Goal: Information Seeking & Learning: Learn about a topic

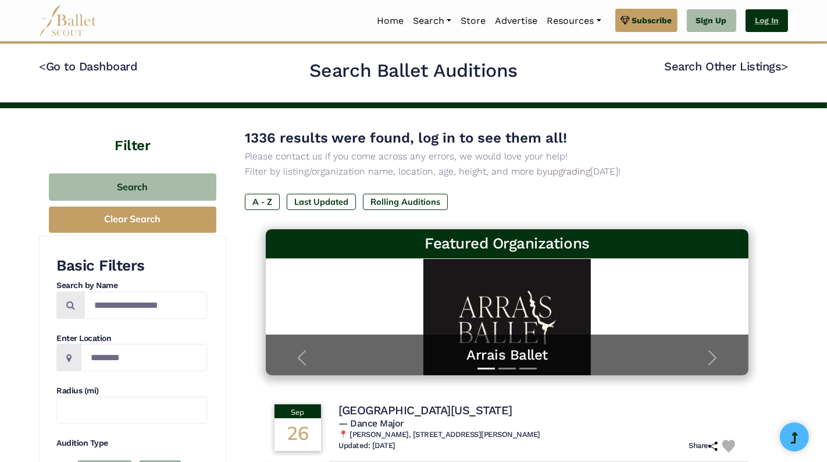
click at [750, 22] on link "Log In" at bounding box center [766, 20] width 42 height 23
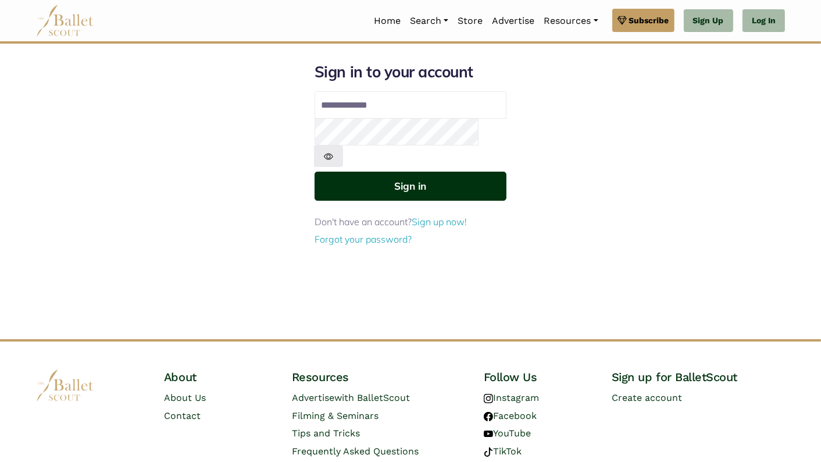
type input "**********"
click at [441, 171] on button "Sign in" at bounding box center [410, 185] width 192 height 28
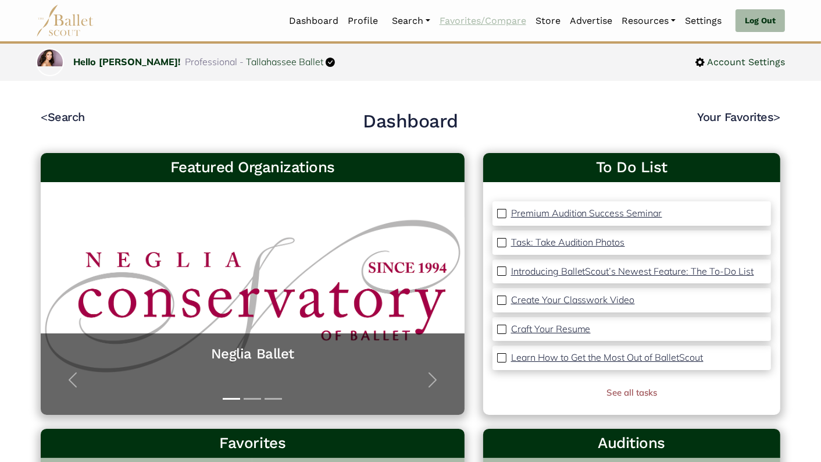
click at [471, 23] on link "Favorites/Compare" at bounding box center [483, 21] width 96 height 24
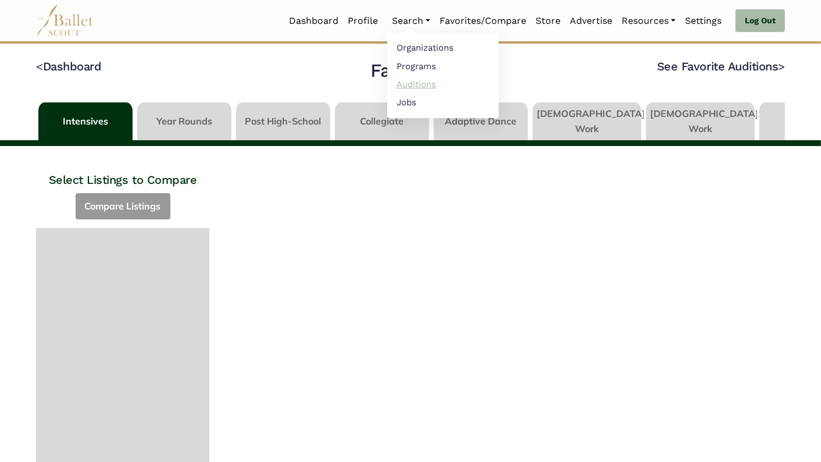
click at [415, 83] on link "Auditions" at bounding box center [443, 84] width 112 height 18
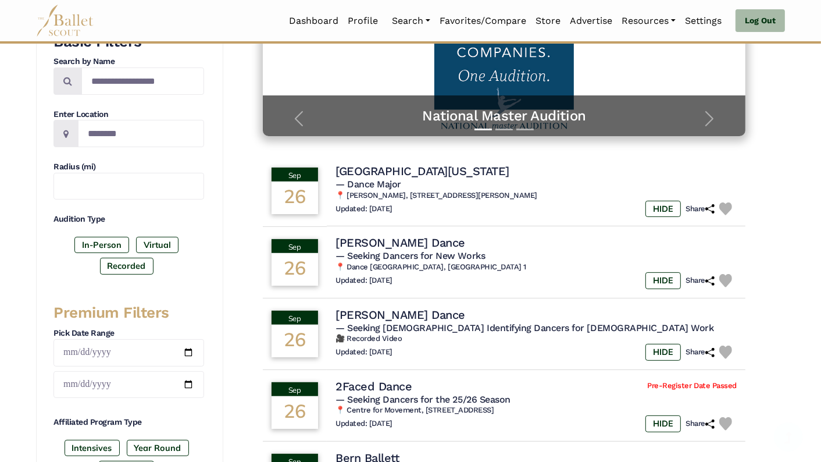
scroll to position [316, 0]
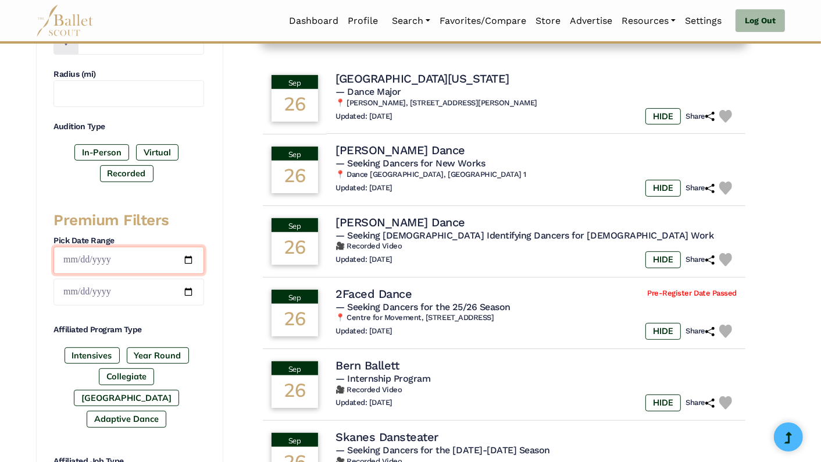
click at [189, 255] on input "date" at bounding box center [128, 259] width 151 height 27
type input "**********"
click at [188, 285] on input "date" at bounding box center [128, 291] width 151 height 27
type input "**********"
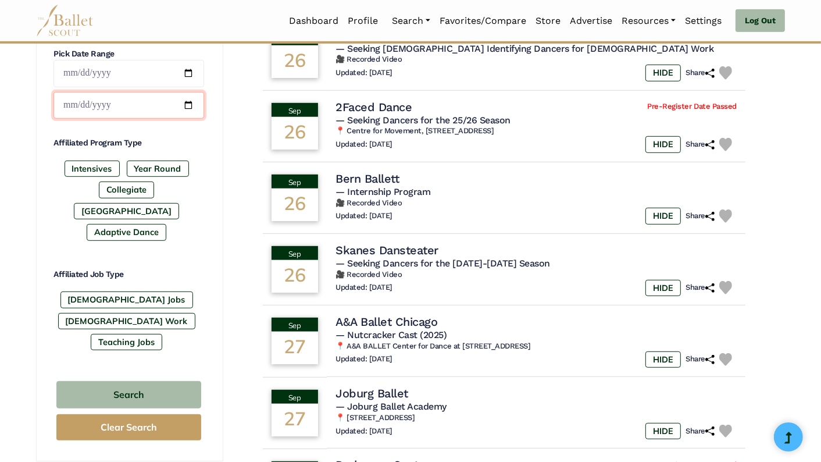
scroll to position [521, 0]
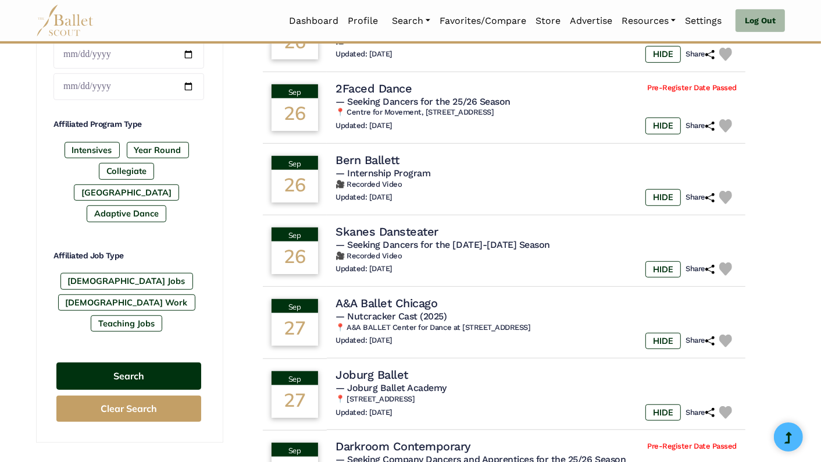
click at [165, 362] on button "Search" at bounding box center [128, 375] width 145 height 27
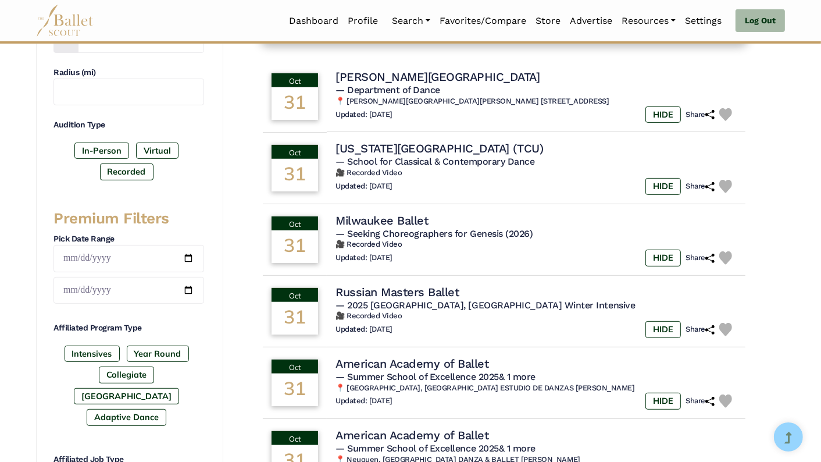
scroll to position [317, 0]
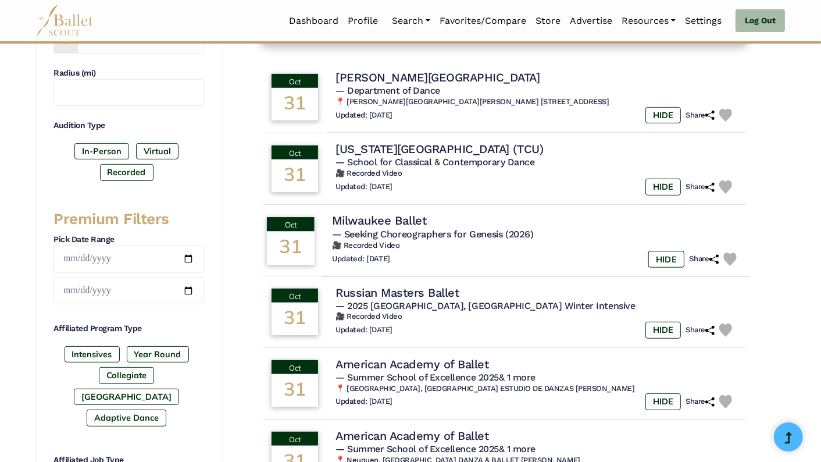
click at [732, 258] on img at bounding box center [729, 258] width 13 height 13
click at [725, 178] on div "HIDE Share" at bounding box center [694, 186] width 93 height 17
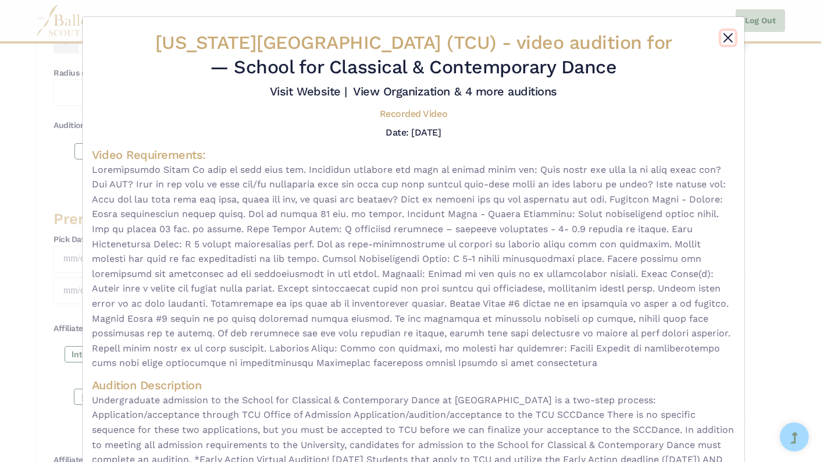
click at [726, 37] on button "Close" at bounding box center [728, 38] width 14 height 14
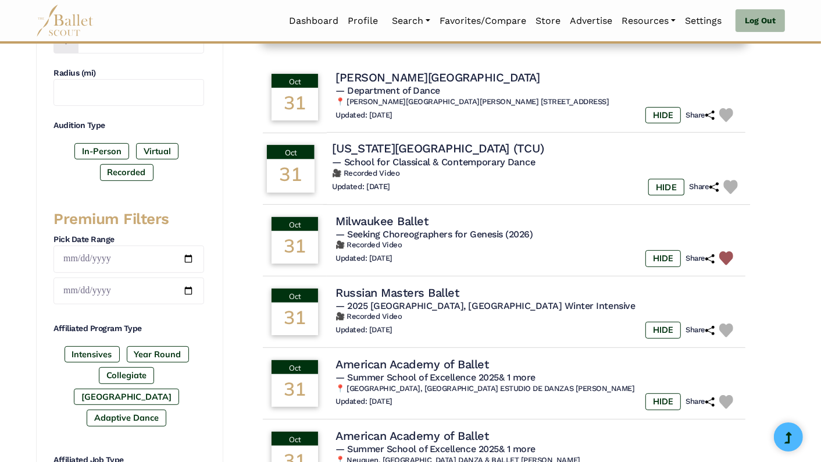
click at [728, 185] on img at bounding box center [730, 187] width 14 height 14
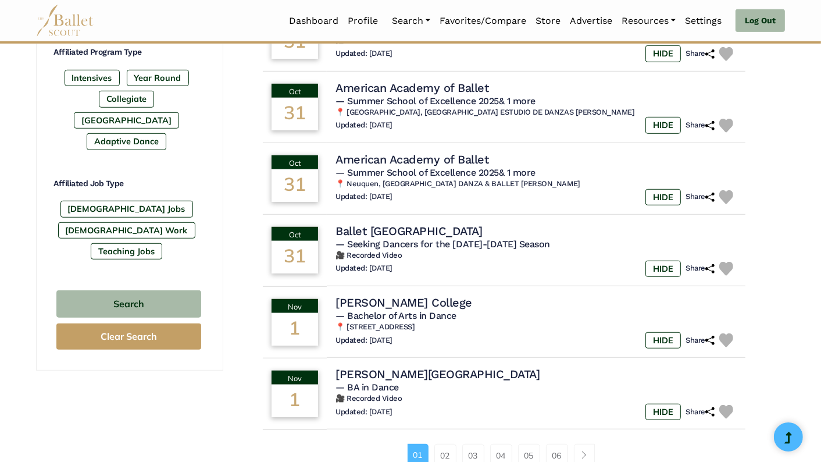
scroll to position [595, 0]
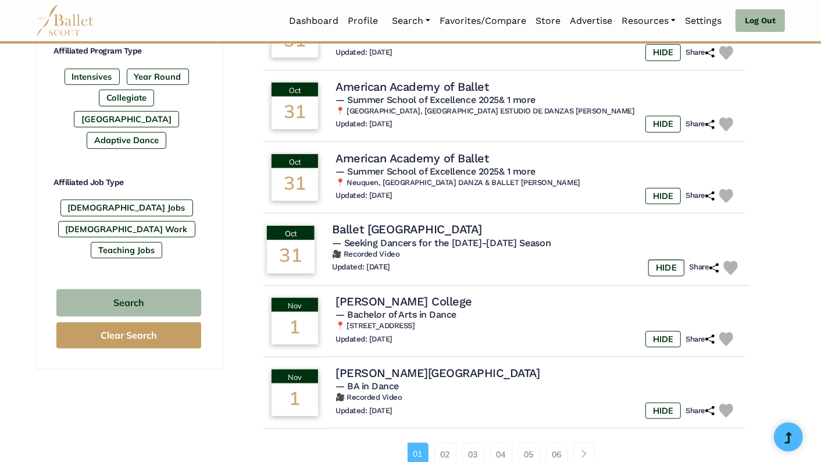
click at [730, 264] on img at bounding box center [730, 267] width 14 height 14
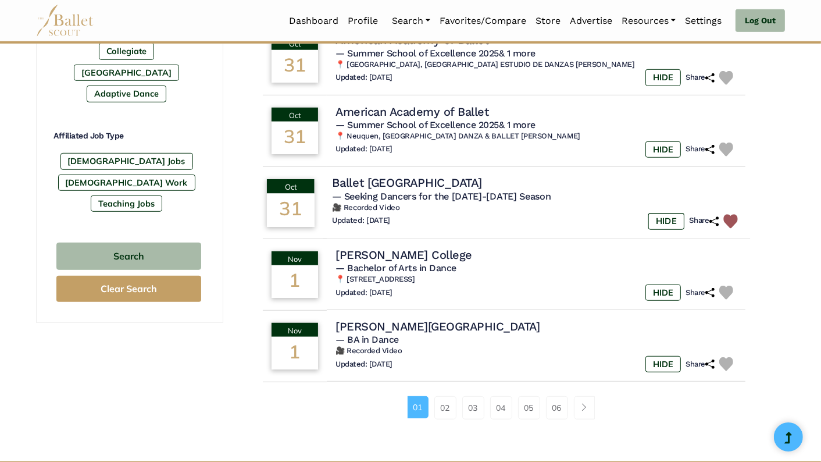
scroll to position [643, 0]
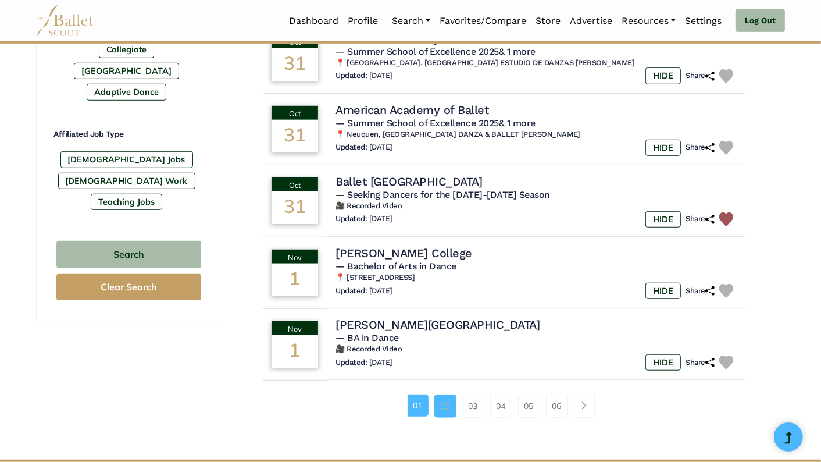
click at [445, 409] on link "02" at bounding box center [445, 405] width 22 height 23
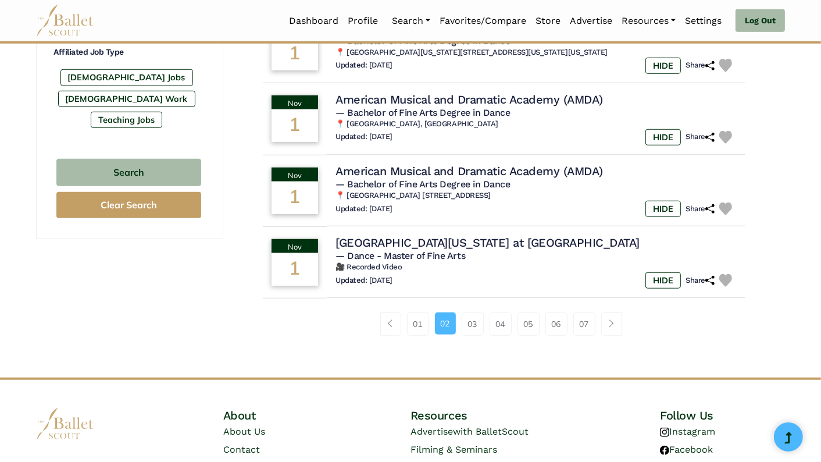
scroll to position [724, 0]
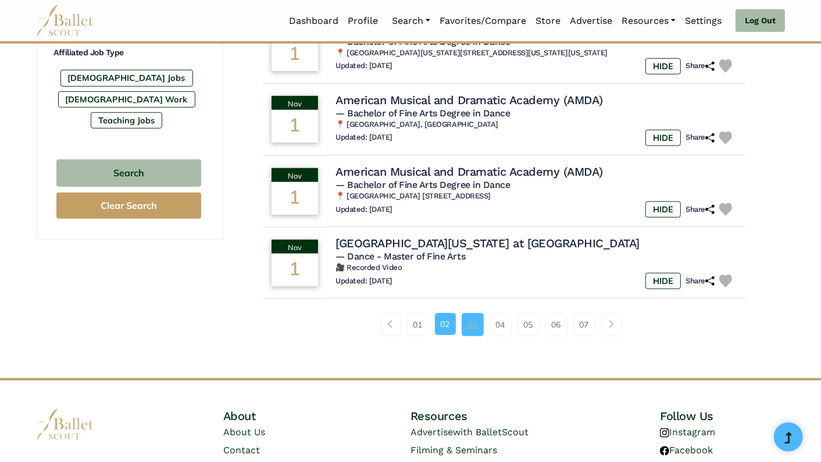
click at [470, 334] on link "03" at bounding box center [473, 324] width 22 height 23
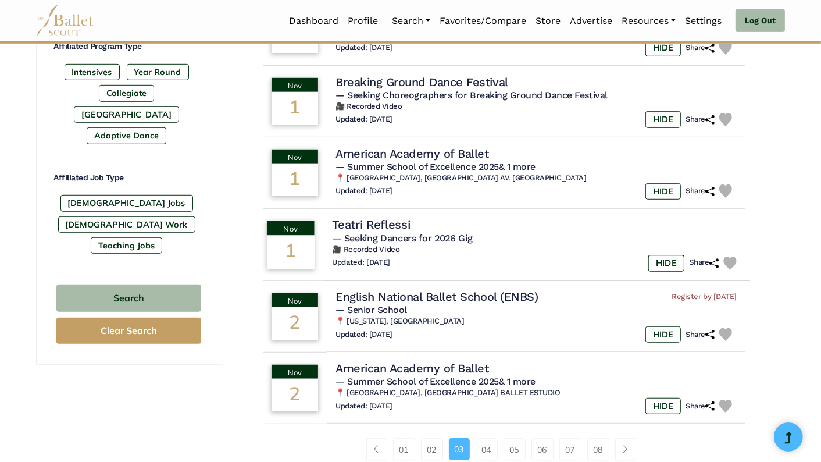
scroll to position [603, 0]
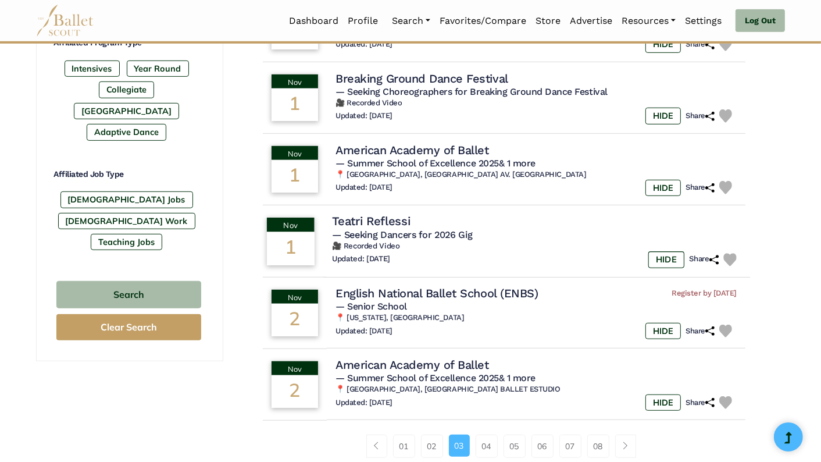
click at [725, 258] on img at bounding box center [729, 259] width 13 height 13
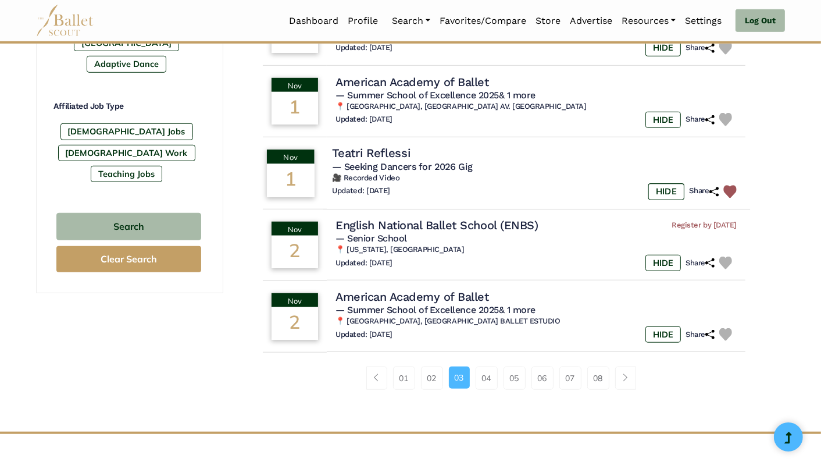
scroll to position [718, 0]
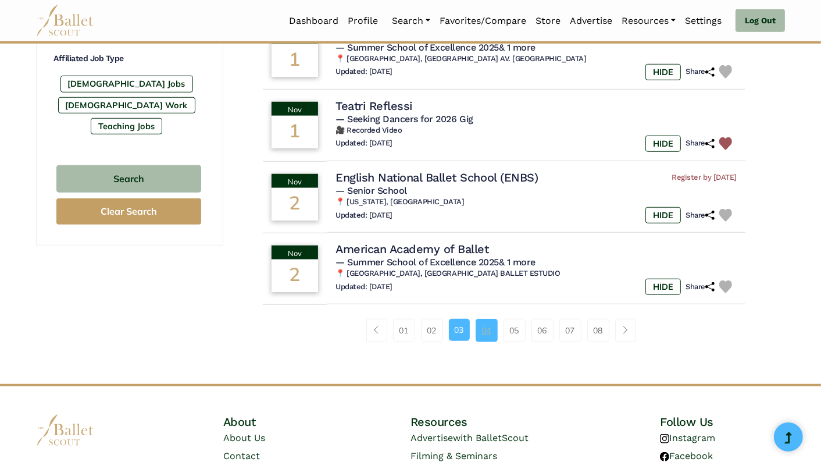
click at [489, 332] on link "04" at bounding box center [486, 330] width 22 height 23
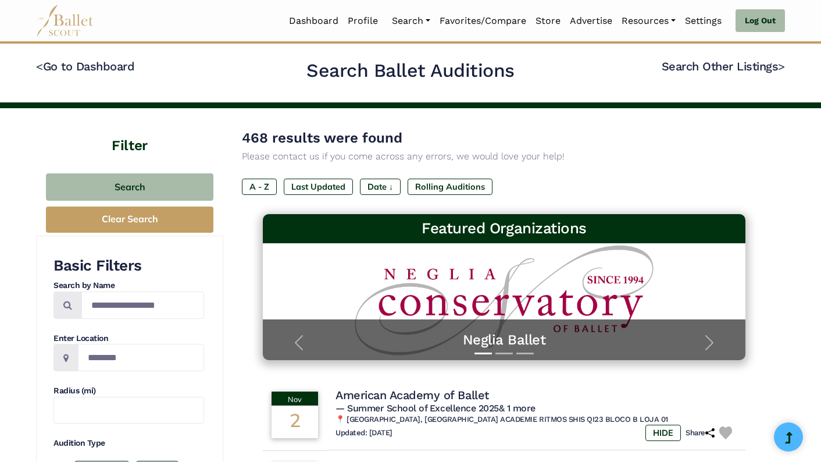
type input "**********"
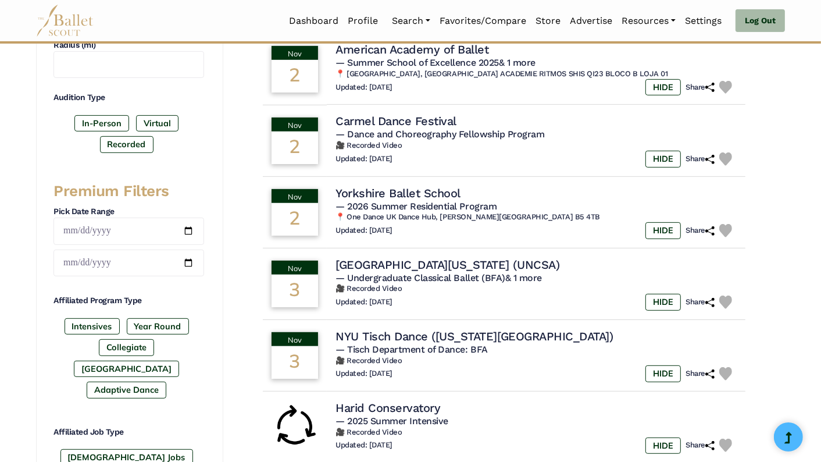
scroll to position [343, 0]
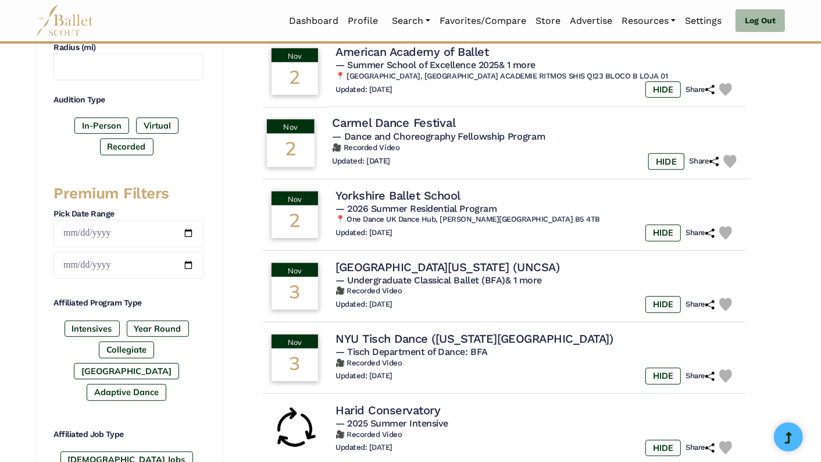
click at [732, 158] on img at bounding box center [729, 161] width 13 height 13
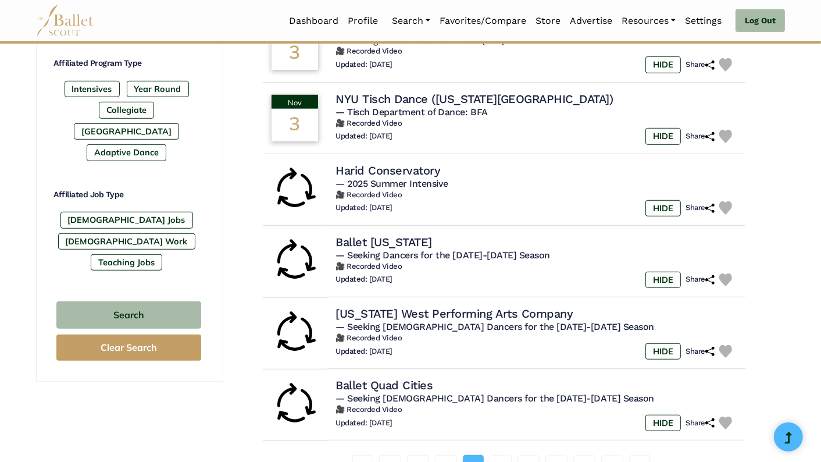
scroll to position [0, 0]
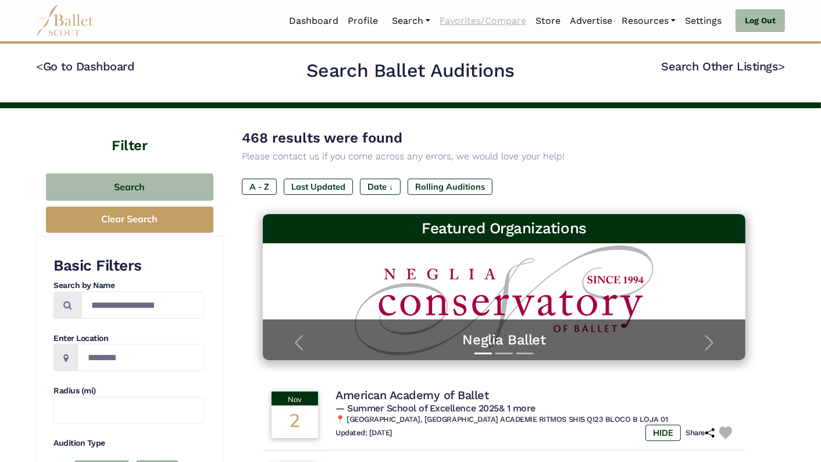
click at [469, 20] on link "Favorites/Compare" at bounding box center [483, 21] width 96 height 24
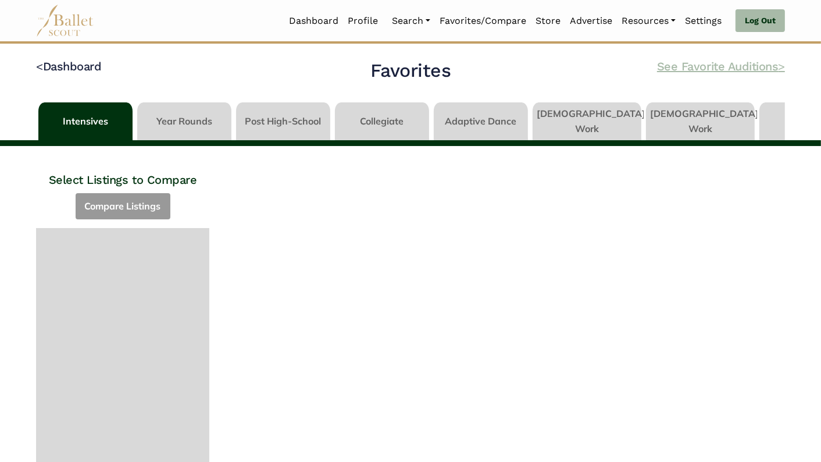
click at [724, 65] on link "See Favorite Auditions >" at bounding box center [721, 66] width 128 height 14
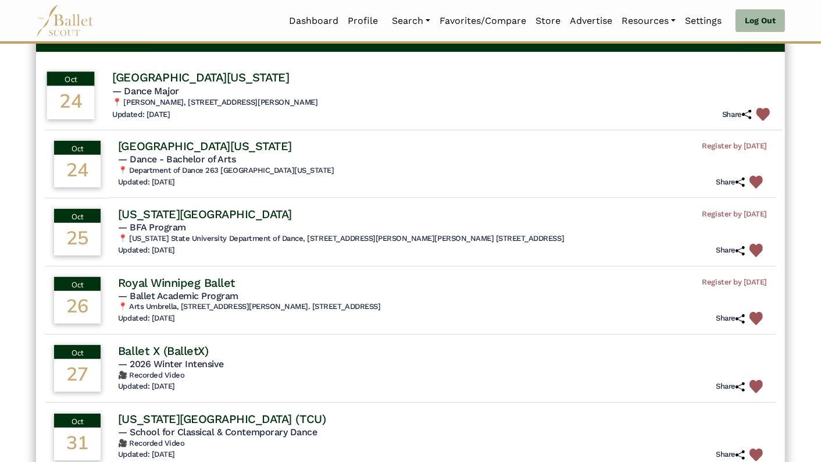
scroll to position [108, 0]
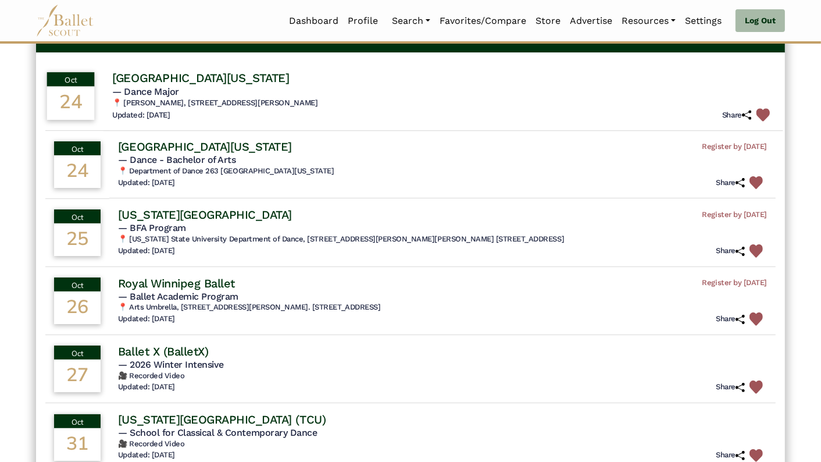
click at [759, 110] on img at bounding box center [762, 114] width 13 height 13
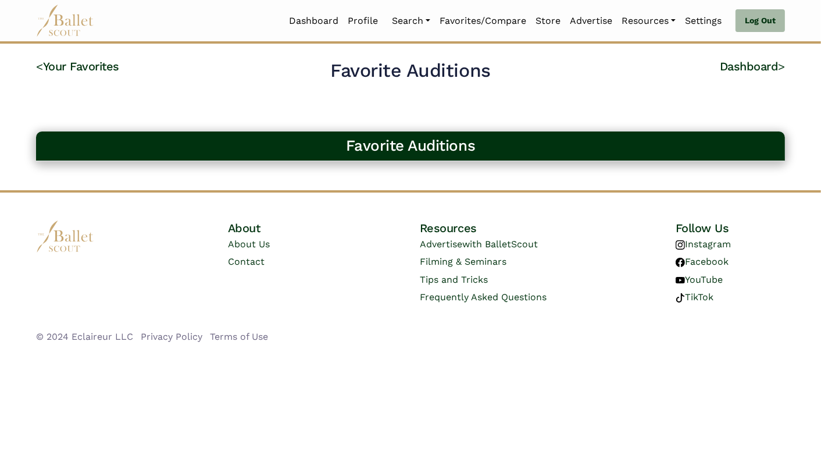
scroll to position [0, 0]
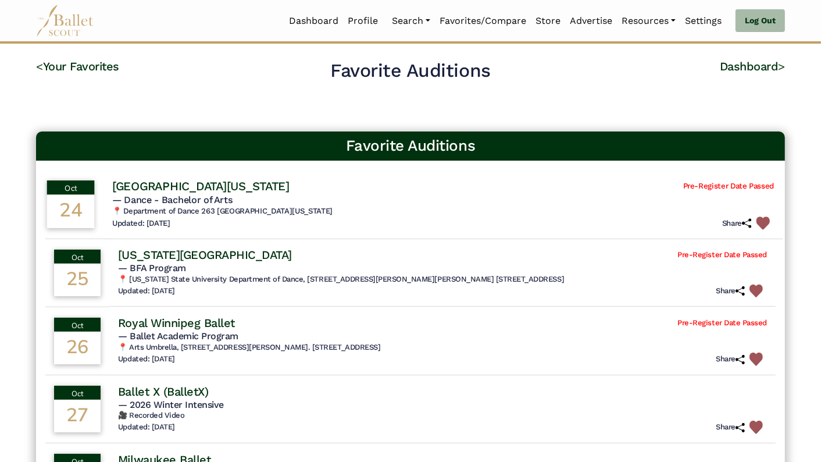
click at [760, 219] on img at bounding box center [762, 222] width 13 height 13
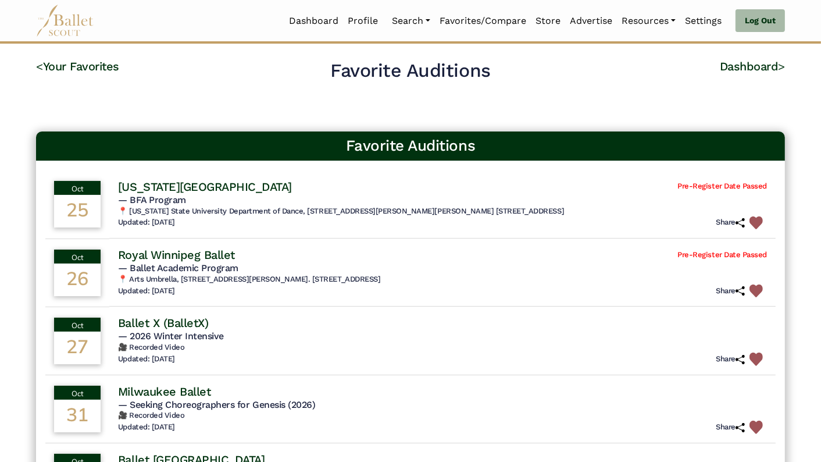
click at [760, 219] on img at bounding box center [755, 222] width 13 height 13
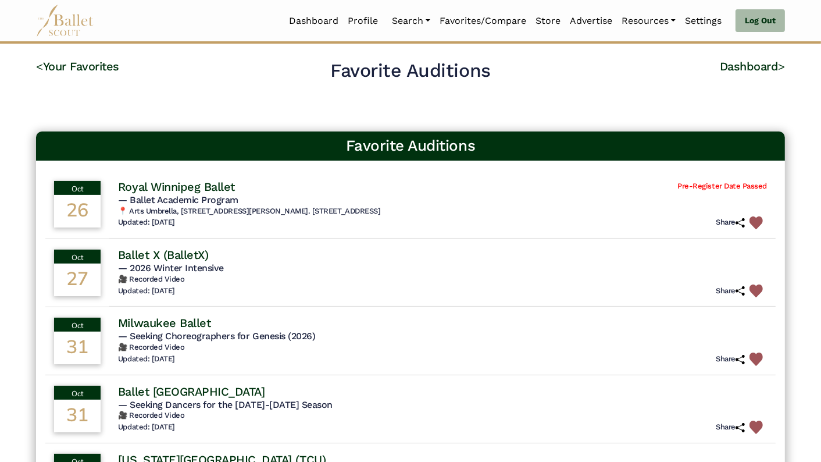
click at [760, 219] on img at bounding box center [755, 222] width 13 height 13
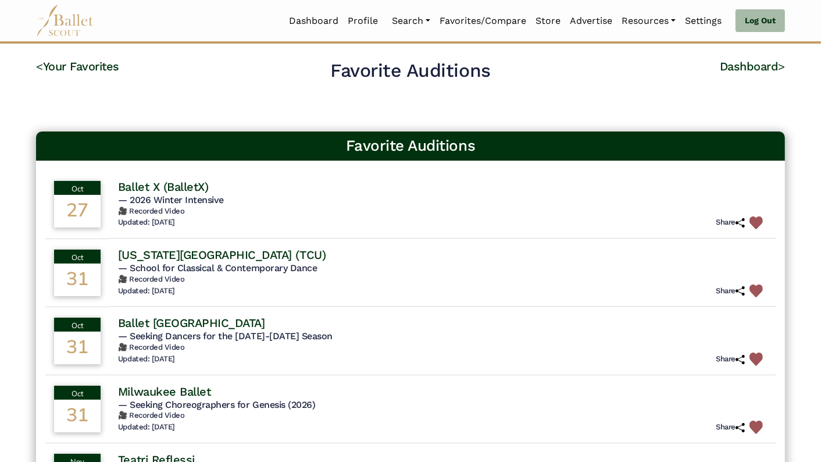
click at [760, 219] on img at bounding box center [755, 222] width 13 height 13
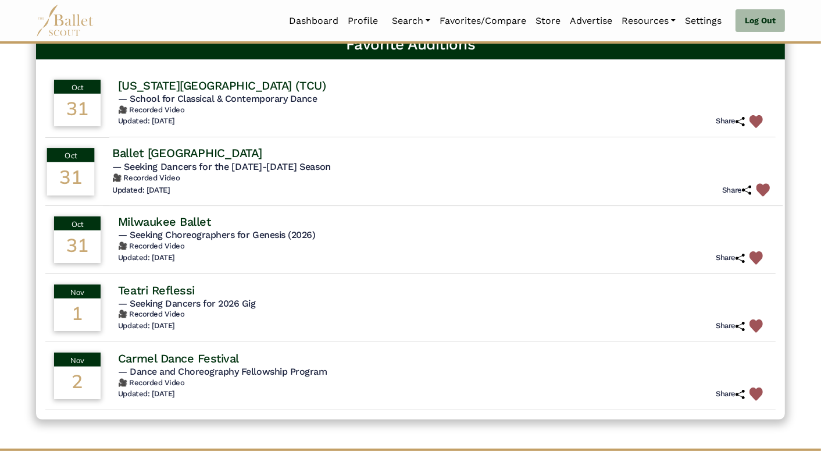
scroll to position [102, 0]
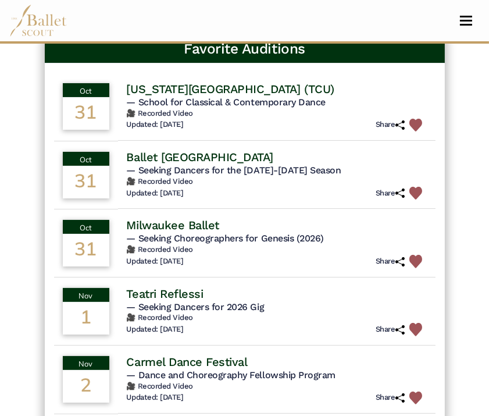
click at [155, 88] on h4 "[US_STATE][GEOGRAPHIC_DATA] (TCU)" at bounding box center [231, 88] width 208 height 15
click at [140, 84] on h4 "[US_STATE][GEOGRAPHIC_DATA] (TCU)" at bounding box center [231, 88] width 208 height 15
click at [87, 103] on div "31" at bounding box center [86, 113] width 47 height 33
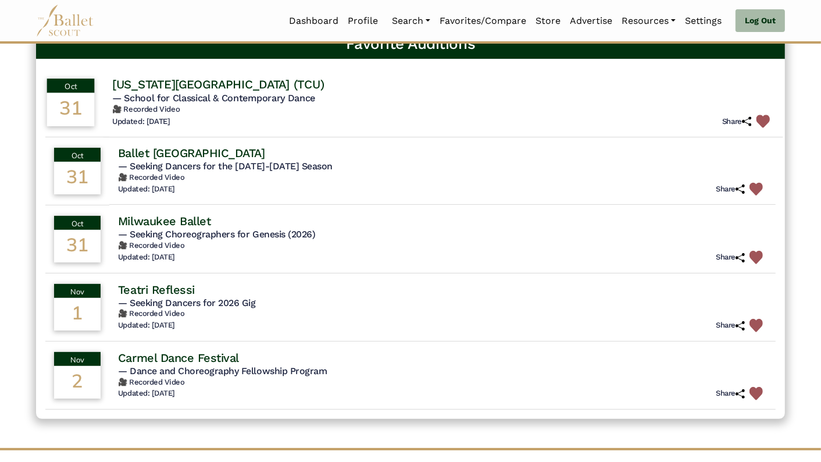
click at [204, 85] on h4 "[US_STATE][GEOGRAPHIC_DATA] (TCU)" at bounding box center [218, 85] width 212 height 16
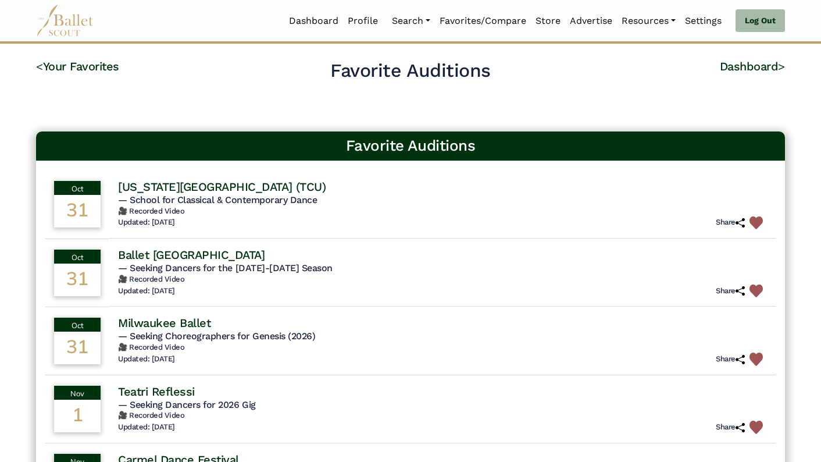
scroll to position [102, 0]
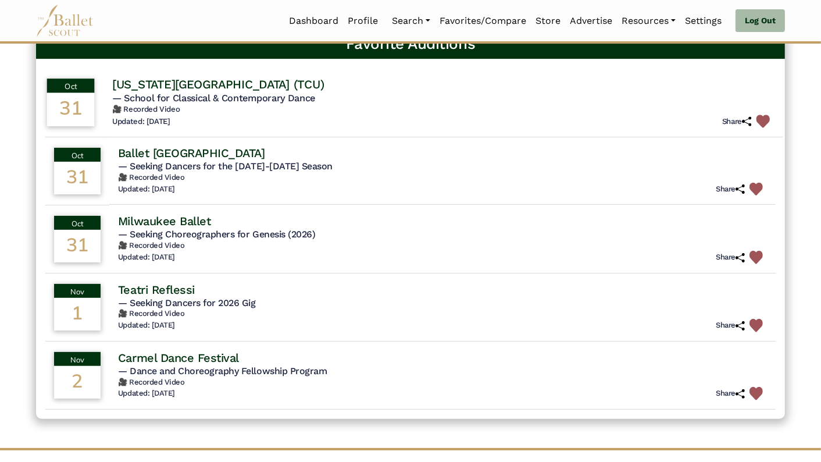
click at [142, 83] on h4 "[US_STATE][GEOGRAPHIC_DATA] (TCU)" at bounding box center [218, 85] width 212 height 16
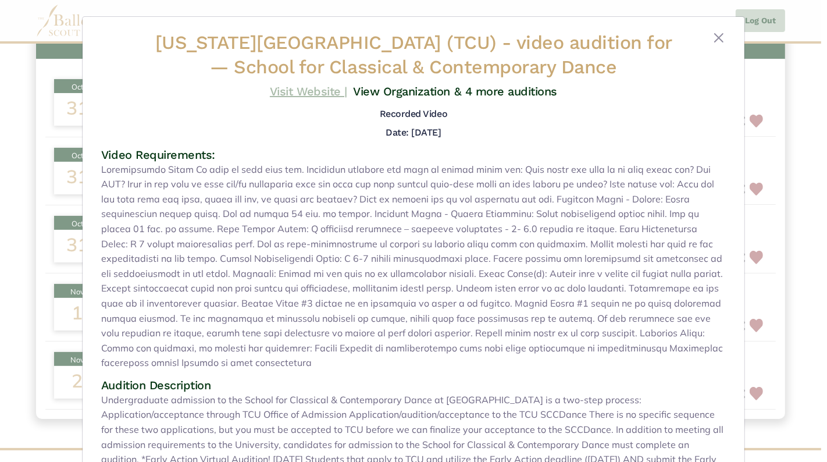
click at [293, 90] on link "Visit Website |" at bounding box center [308, 91] width 77 height 14
click at [712, 35] on button "Close" at bounding box center [719, 38] width 14 height 14
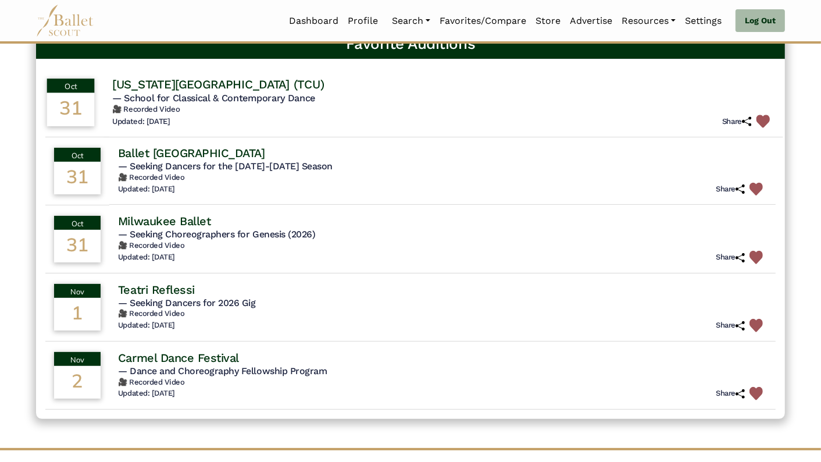
click at [759, 118] on img at bounding box center [762, 121] width 13 height 13
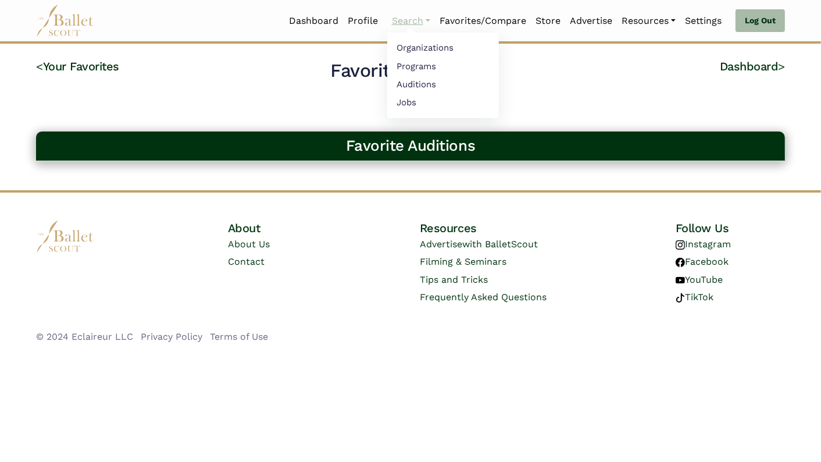
scroll to position [0, 0]
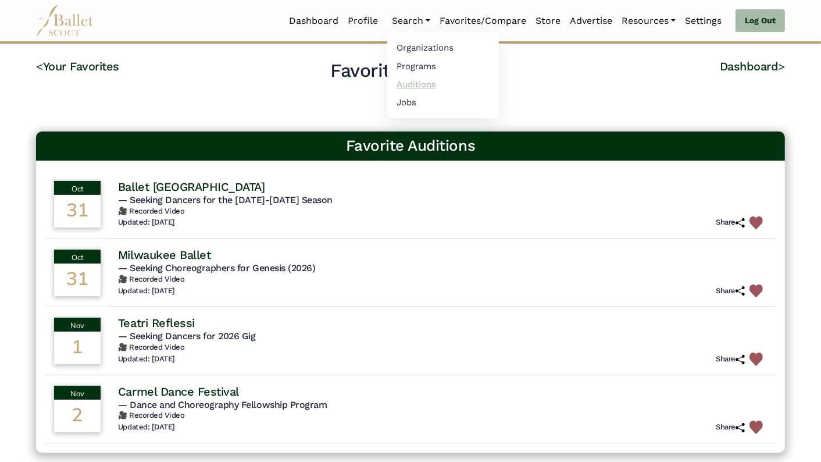
click at [414, 78] on link "Auditions" at bounding box center [443, 84] width 112 height 18
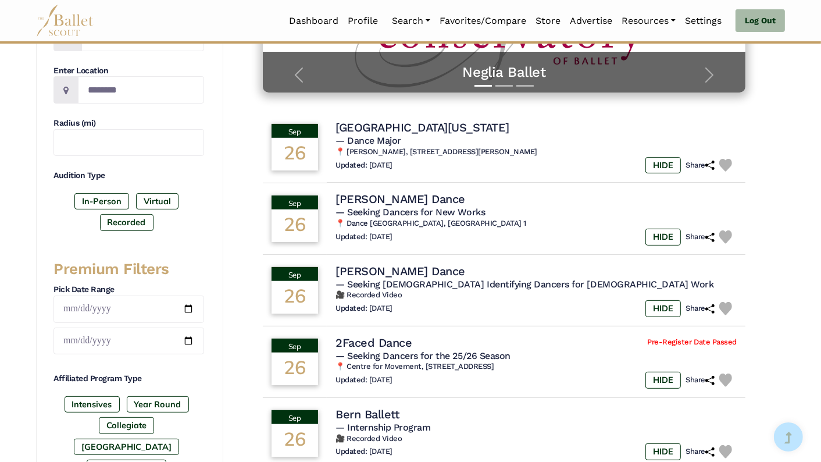
scroll to position [270, 0]
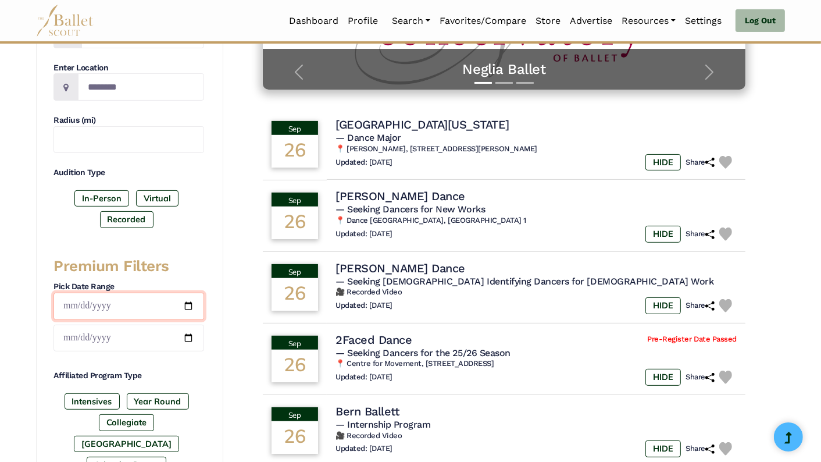
click at [185, 302] on input "date" at bounding box center [128, 305] width 151 height 27
type input "**********"
click at [187, 327] on input "date" at bounding box center [128, 337] width 151 height 27
click at [187, 330] on input "date" at bounding box center [128, 337] width 151 height 27
type input "**********"
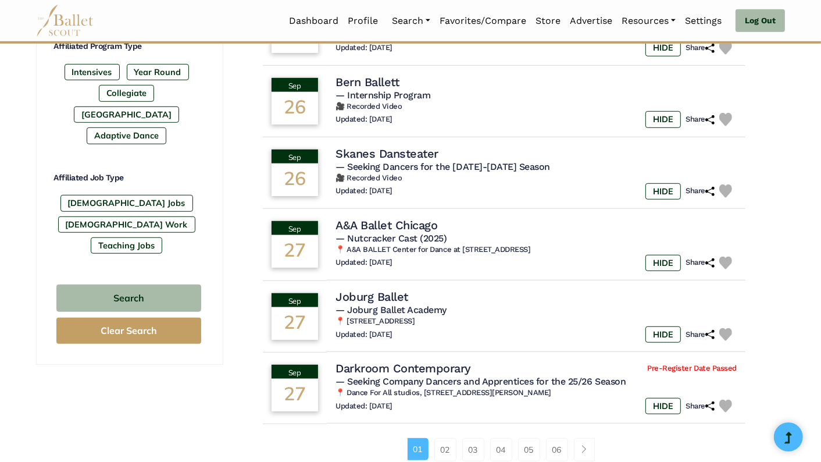
scroll to position [600, 0]
click at [170, 281] on div "Search Clear Search" at bounding box center [128, 313] width 151 height 65
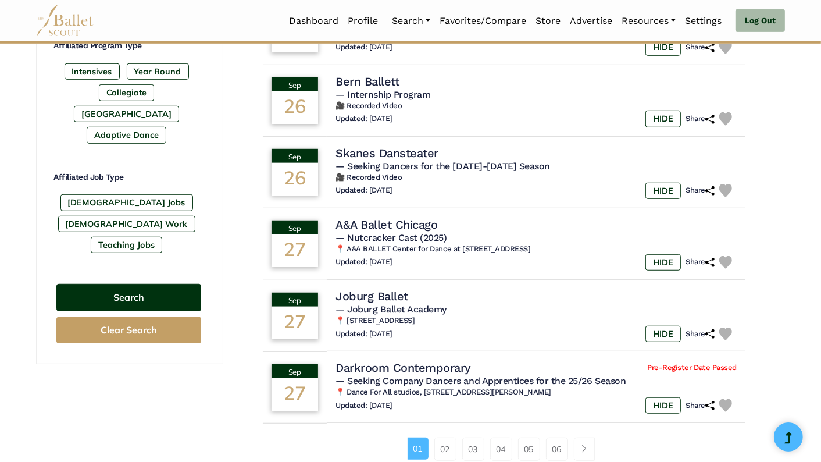
click at [169, 284] on button "Search" at bounding box center [128, 297] width 145 height 27
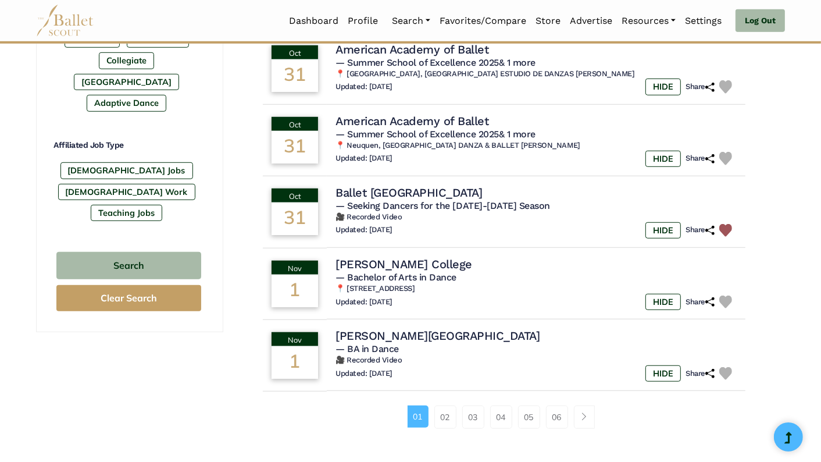
scroll to position [632, 0]
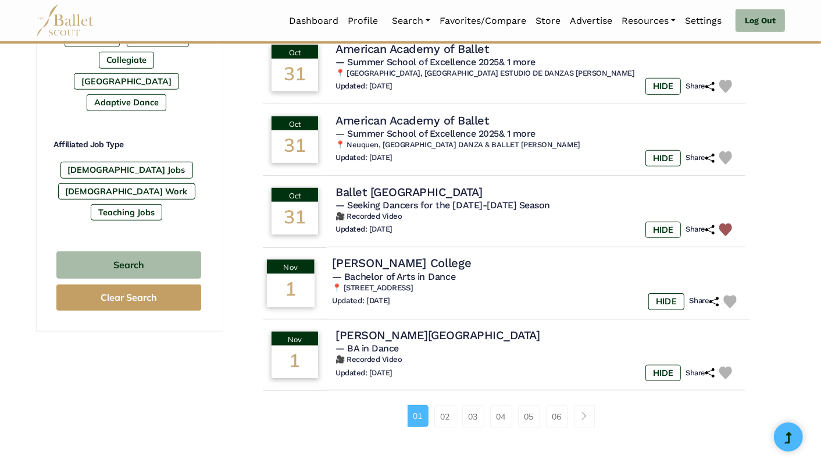
click at [732, 300] on img at bounding box center [729, 301] width 13 height 13
click at [471, 16] on link "Favorites/Compare" at bounding box center [483, 21] width 96 height 24
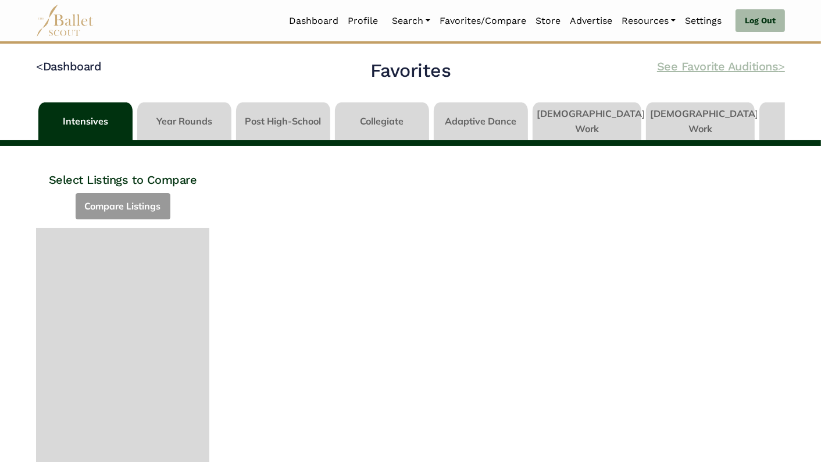
click at [687, 66] on link "See Favorite Auditions >" at bounding box center [721, 66] width 128 height 14
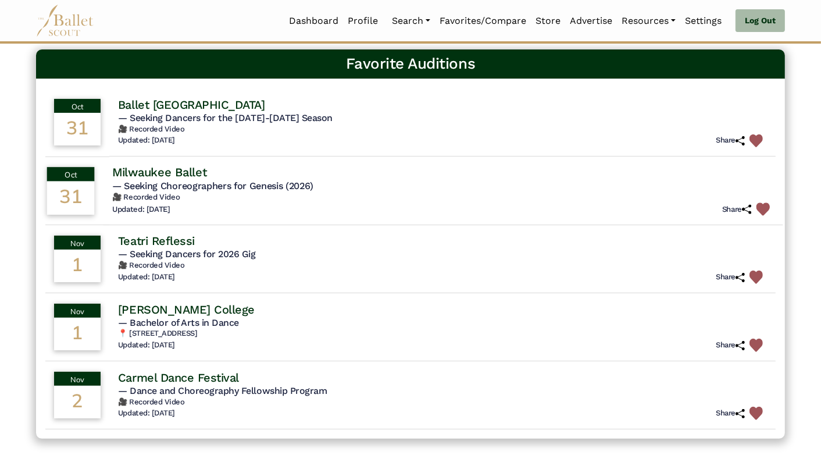
scroll to position [81, 0]
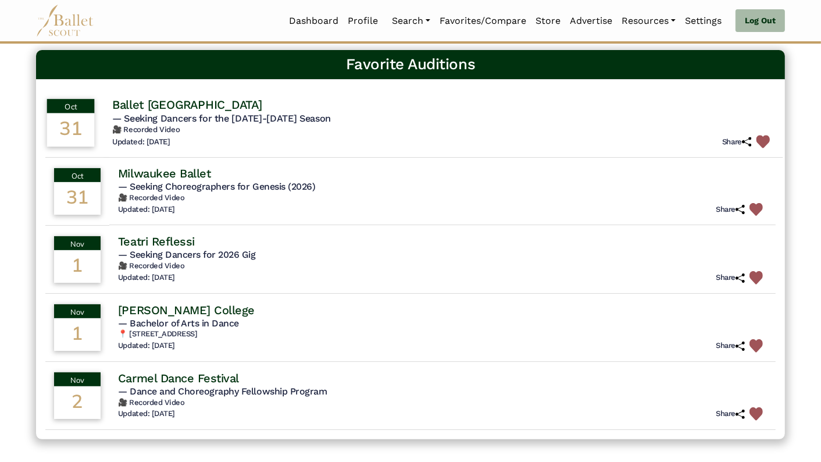
click at [178, 99] on h4 "Ballet [GEOGRAPHIC_DATA]" at bounding box center [187, 105] width 150 height 16
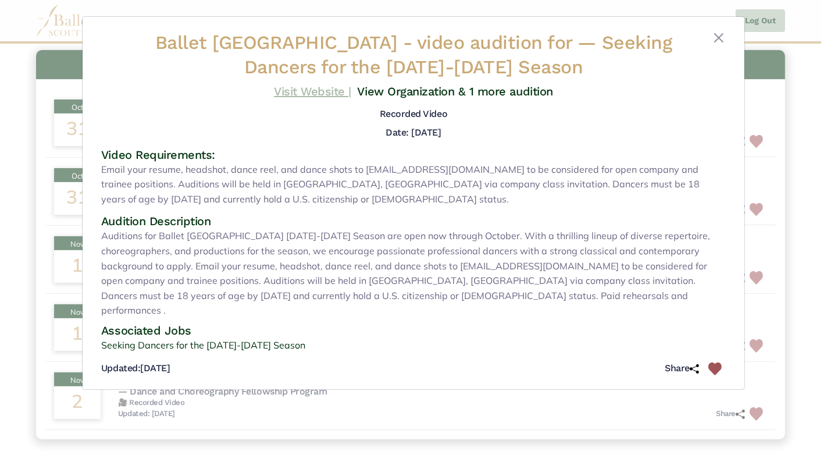
click at [321, 92] on link "Visit Website |" at bounding box center [312, 91] width 77 height 14
click at [718, 37] on button "Close" at bounding box center [719, 38] width 14 height 14
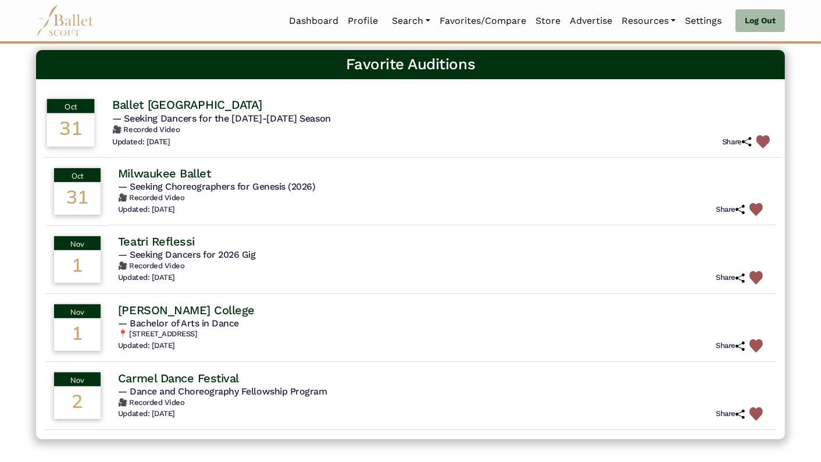
click at [765, 141] on img at bounding box center [762, 141] width 13 height 13
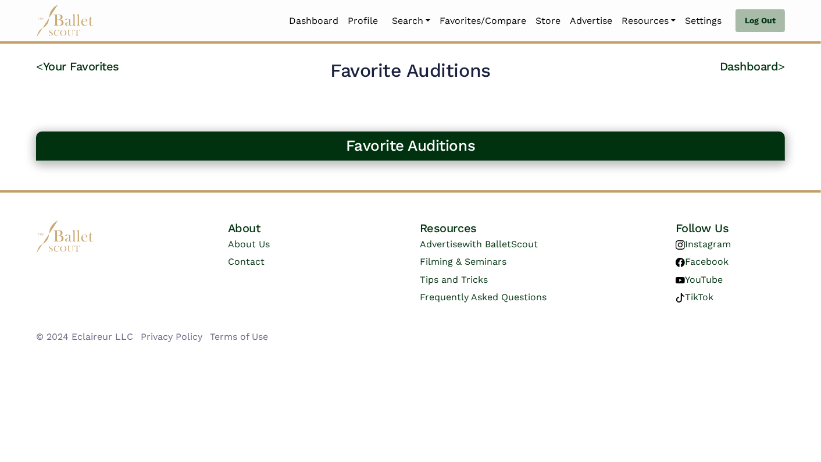
scroll to position [0, 0]
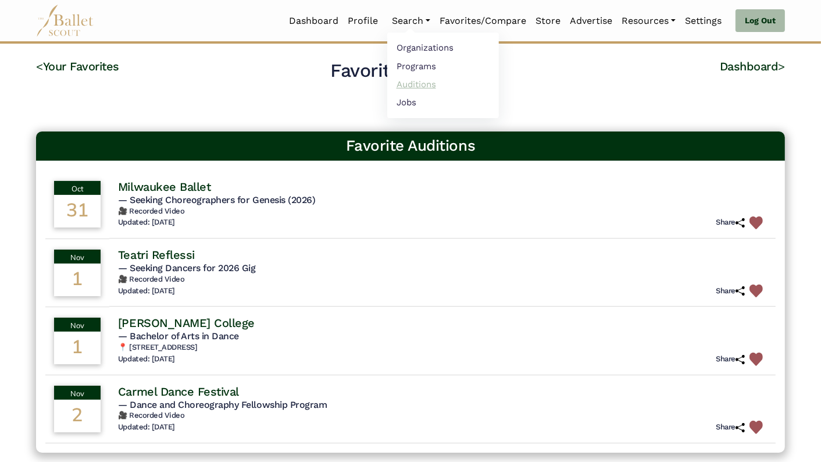
click at [419, 81] on link "Auditions" at bounding box center [443, 84] width 112 height 18
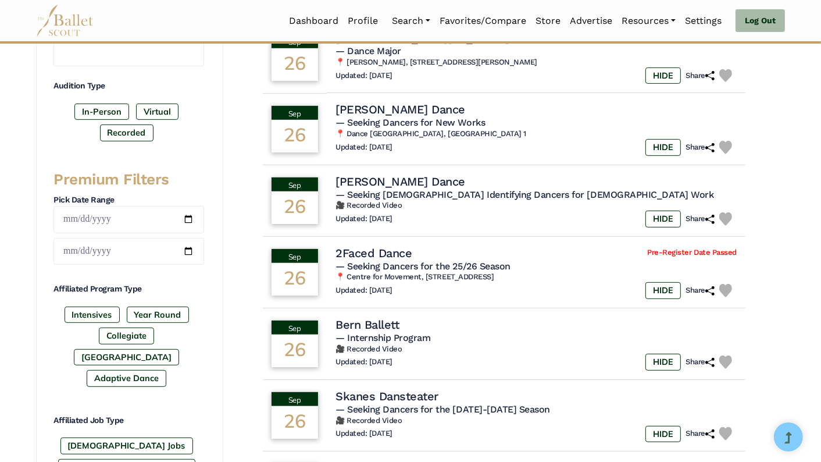
scroll to position [372, 0]
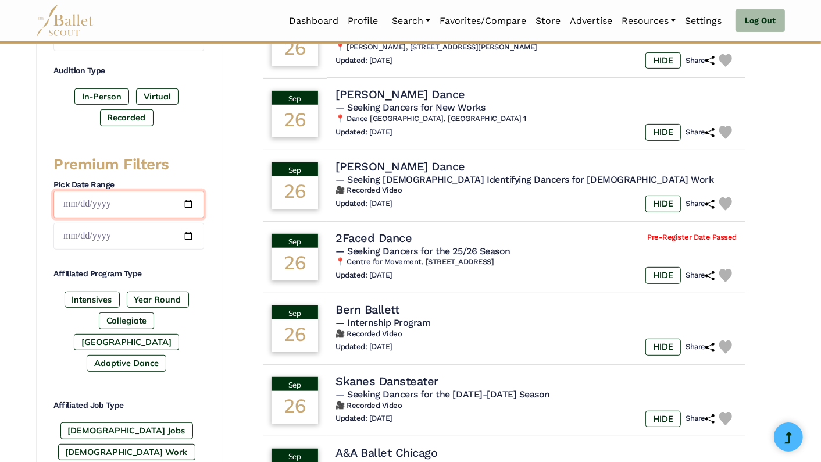
click at [190, 203] on input "date" at bounding box center [128, 204] width 151 height 27
type input "**********"
click at [189, 230] on input "date" at bounding box center [128, 236] width 151 height 27
type input "**********"
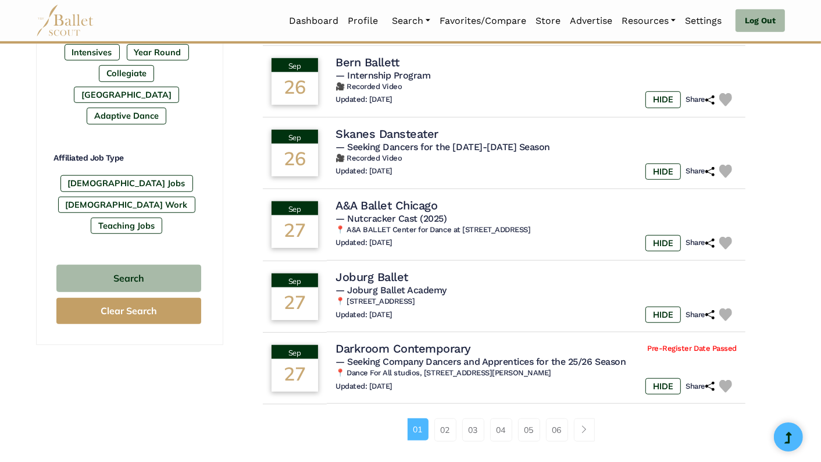
scroll to position [669, 0]
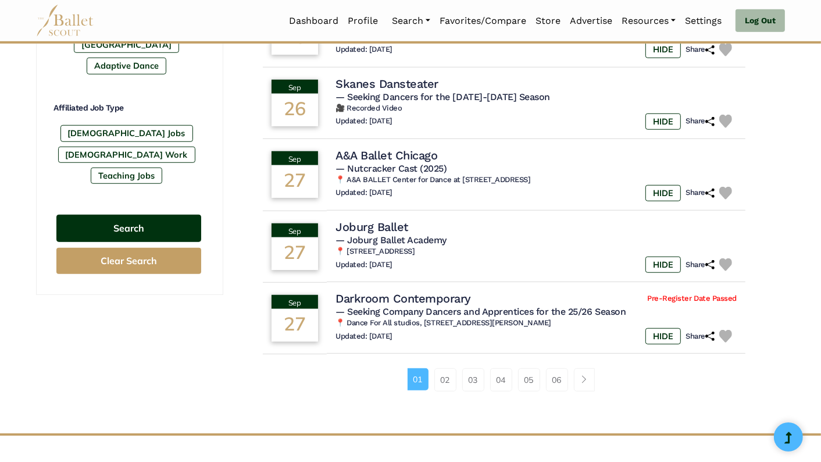
click at [162, 214] on button "Search" at bounding box center [128, 227] width 145 height 27
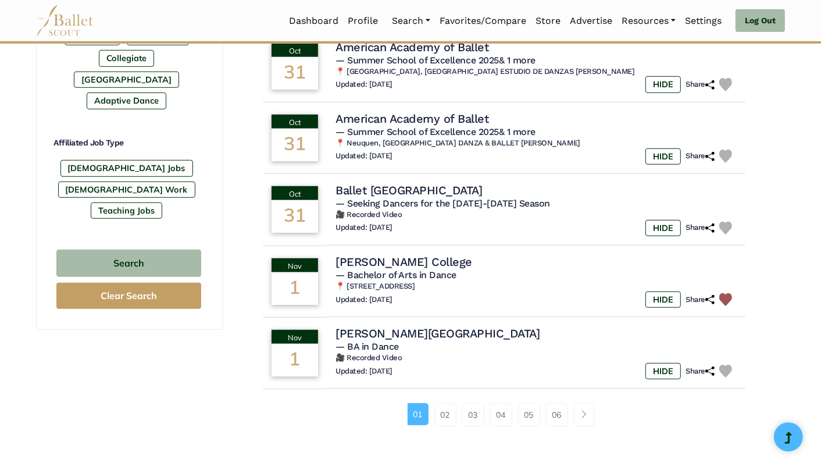
scroll to position [642, 0]
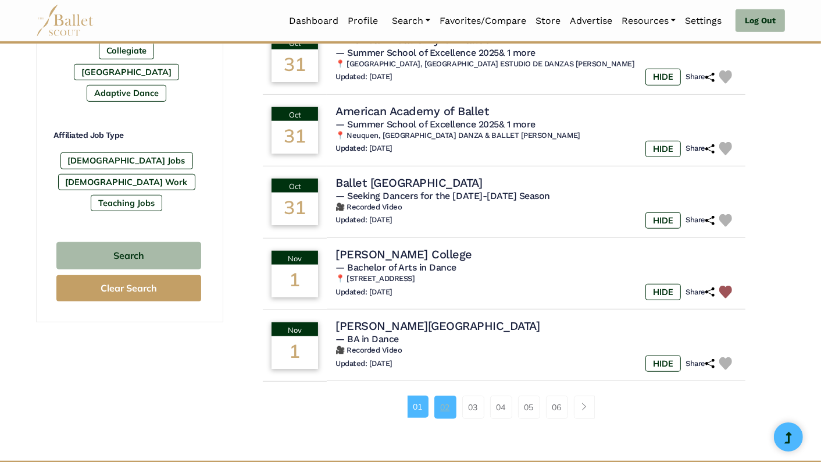
click at [446, 406] on link "02" at bounding box center [445, 406] width 22 height 23
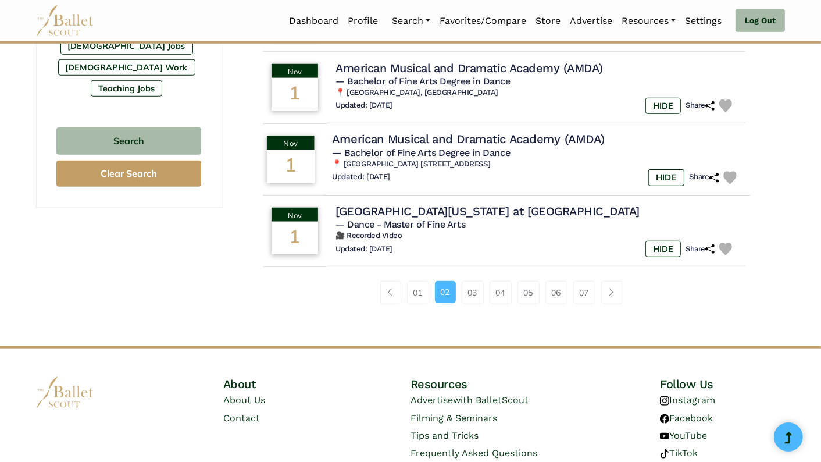
scroll to position [755, 0]
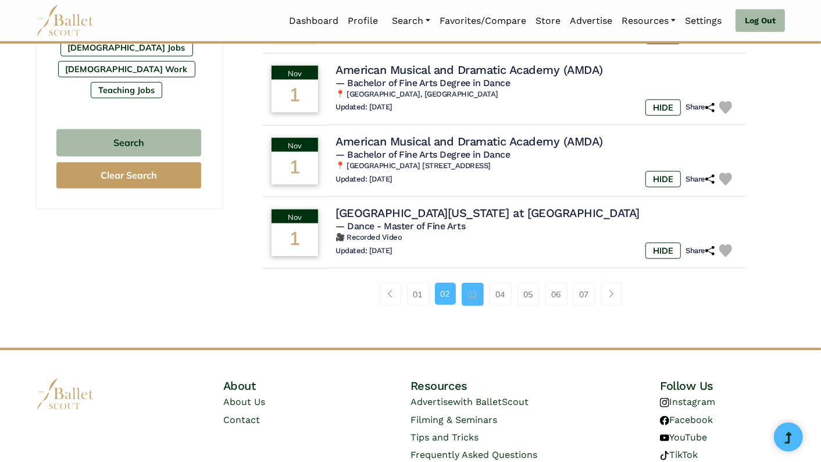
click at [473, 306] on link "03" at bounding box center [473, 294] width 22 height 23
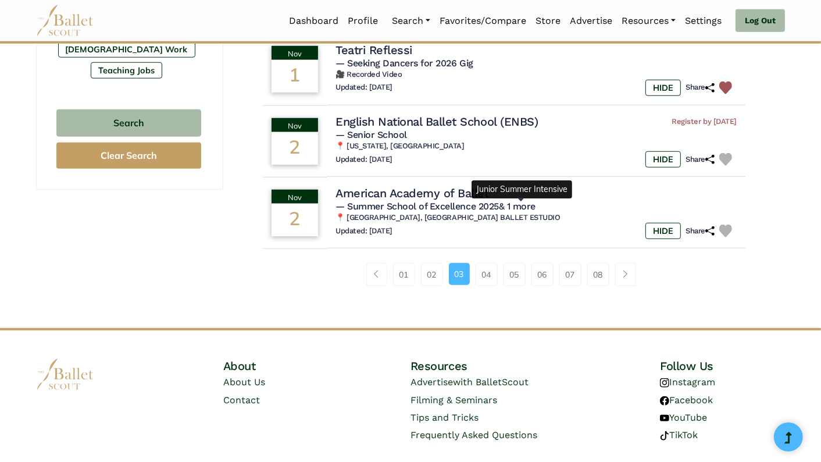
scroll to position [804, 0]
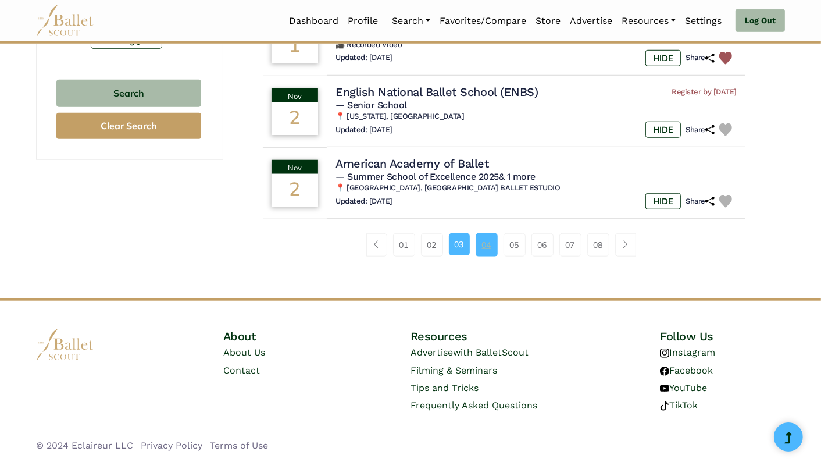
click at [488, 240] on link "04" at bounding box center [486, 244] width 22 height 23
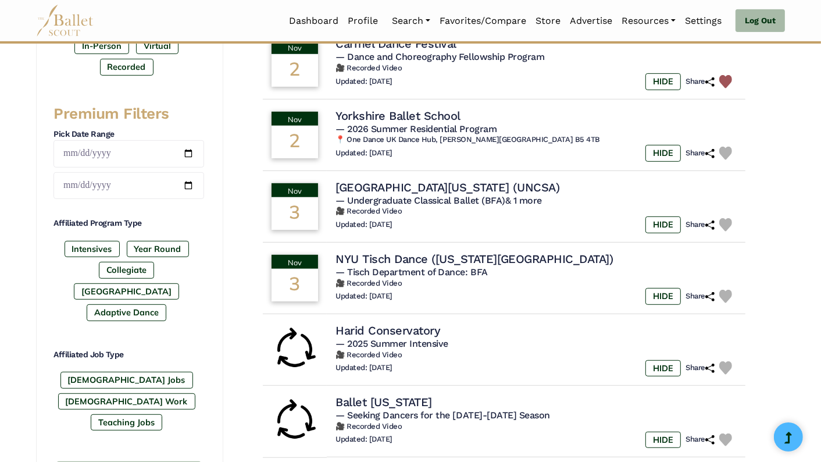
scroll to position [422, 0]
click at [467, 261] on h4 "NYU Tisch Dance ([US_STATE][GEOGRAPHIC_DATA])" at bounding box center [473, 259] width 283 height 16
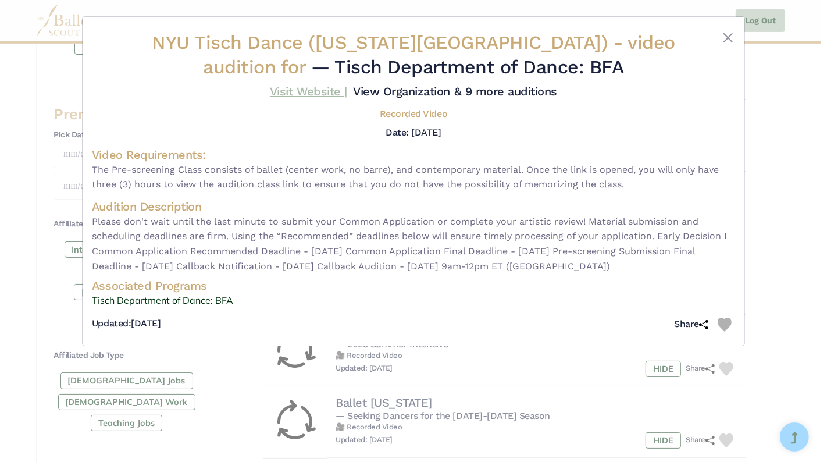
click at [310, 87] on link "Visit Website |" at bounding box center [308, 91] width 77 height 14
click at [731, 34] on button "Close" at bounding box center [728, 38] width 14 height 14
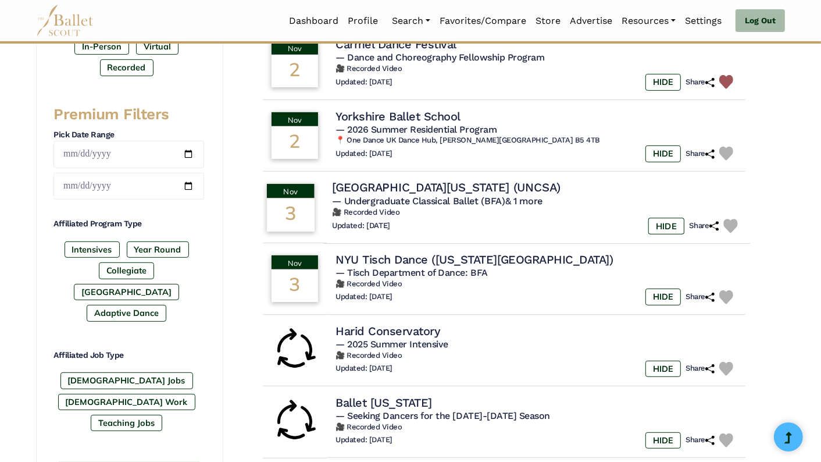
scroll to position [381, 0]
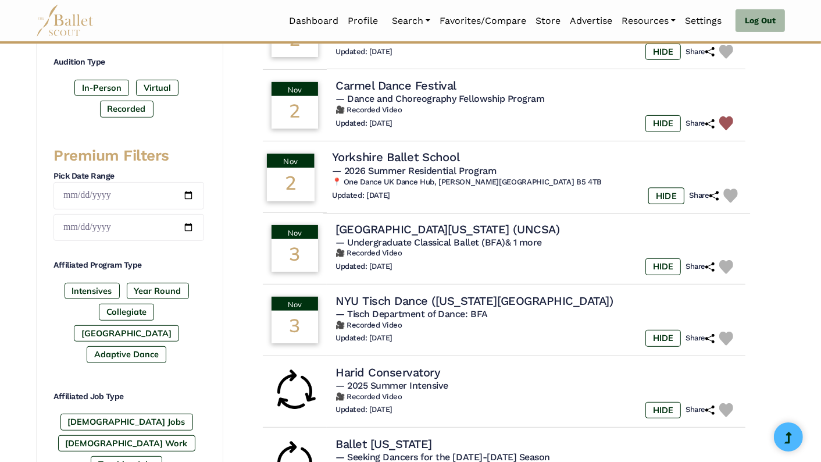
click at [434, 156] on h4 "Yorkshire Ballet School" at bounding box center [395, 157] width 127 height 16
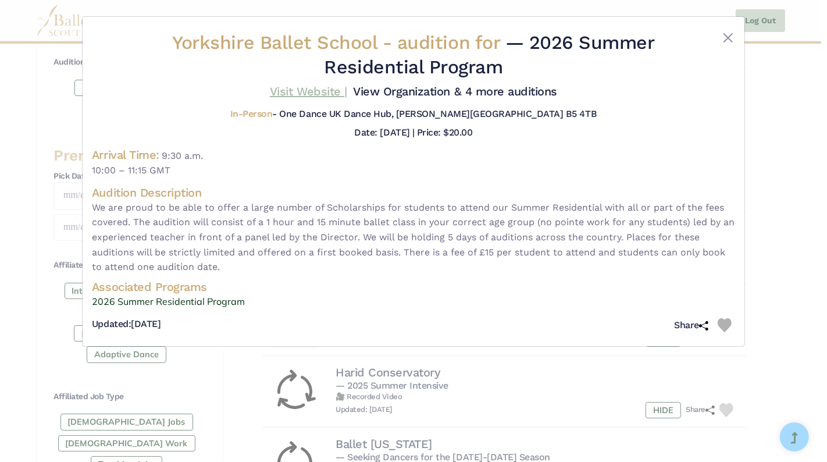
click at [298, 90] on link "Visit Website |" at bounding box center [308, 91] width 77 height 14
click at [732, 324] on div at bounding box center [725, 325] width 17 height 14
click at [723, 325] on img at bounding box center [724, 325] width 14 height 14
click at [727, 33] on button "Close" at bounding box center [728, 38] width 14 height 14
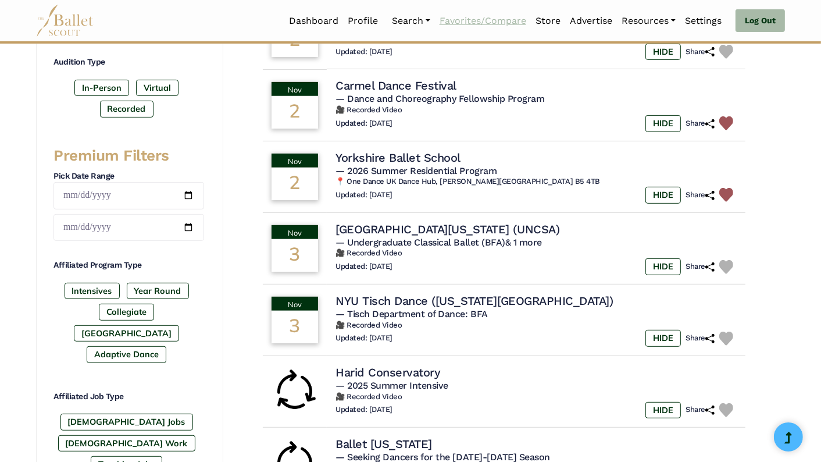
click at [469, 22] on link "Favorites/Compare" at bounding box center [483, 21] width 96 height 24
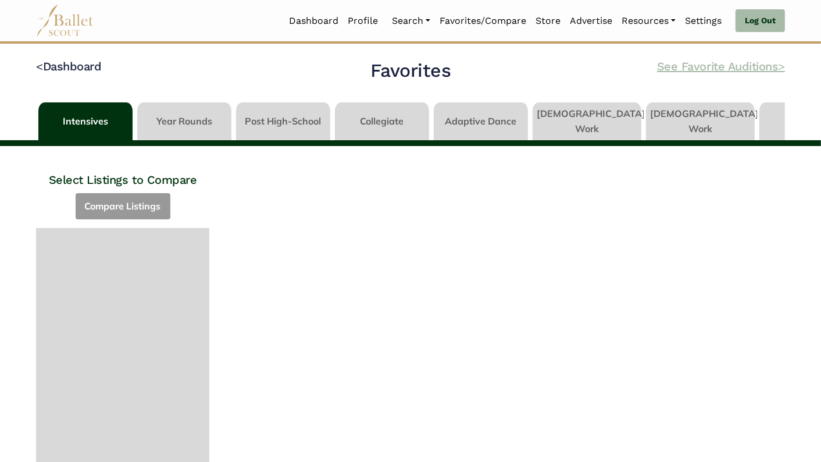
click at [768, 66] on link "See Favorite Auditions >" at bounding box center [721, 66] width 128 height 14
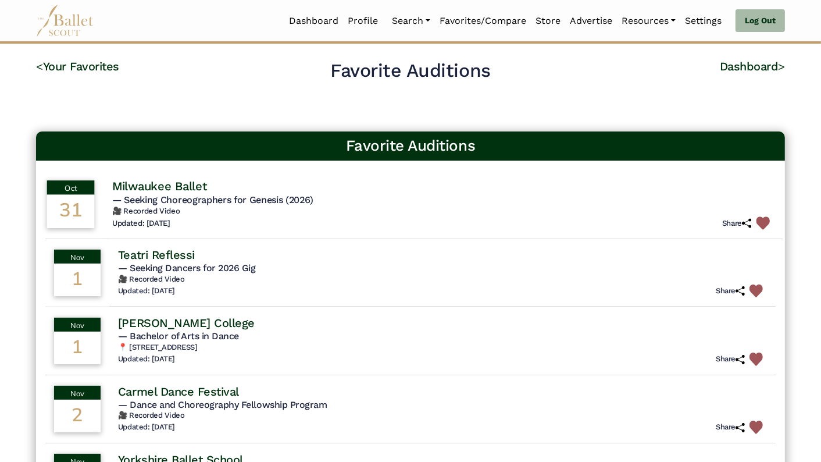
click at [188, 188] on h4 "Milwaukee Ballet" at bounding box center [159, 186] width 95 height 16
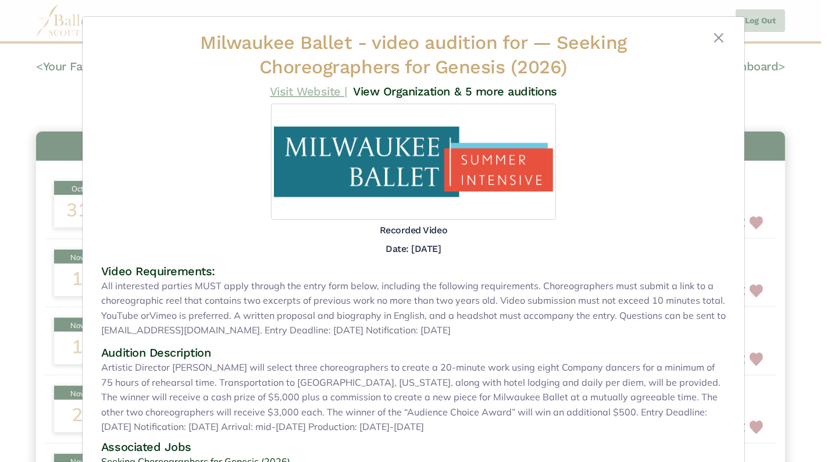
click at [309, 89] on link "Visit Website |" at bounding box center [308, 91] width 77 height 14
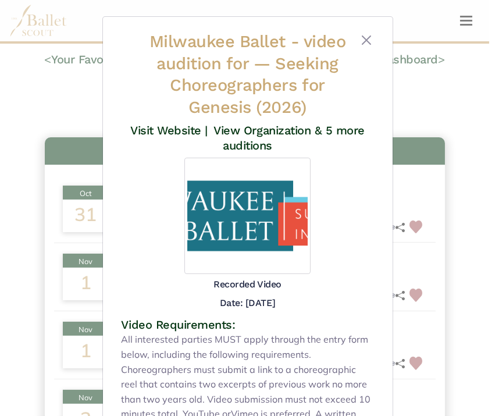
click at [50, 102] on div "Milwaukee Ballet - video audition for — Seeking Choreographers for Genesis (202…" at bounding box center [247, 208] width 495 height 416
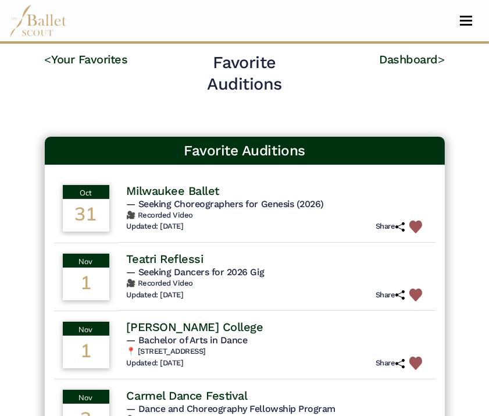
click at [160, 258] on h4 "Teatri Reflessi" at bounding box center [165, 258] width 77 height 15
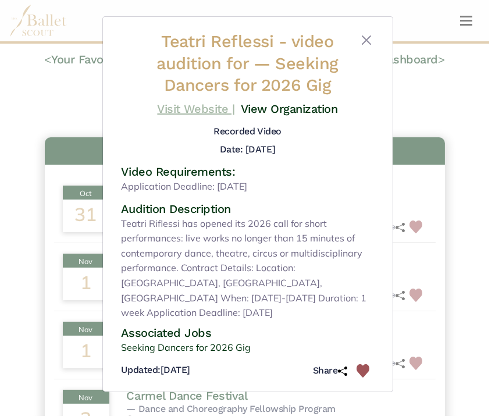
click at [190, 103] on link "Visit Website |" at bounding box center [195, 109] width 77 height 14
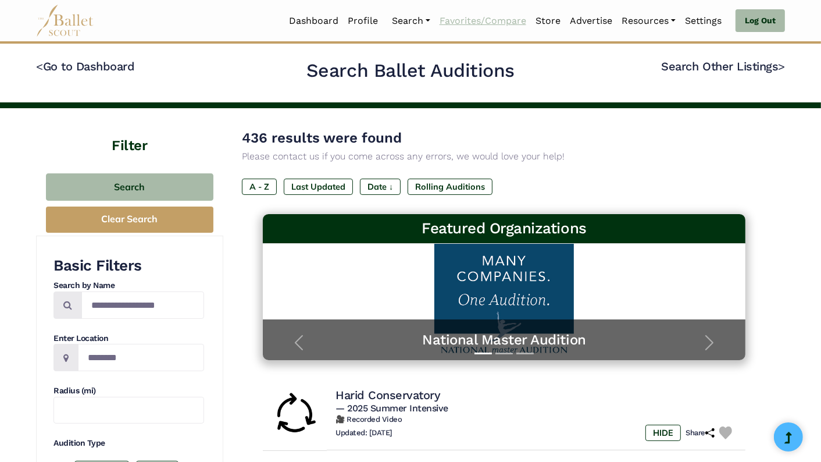
click at [414, 23] on link "Favorites/Compare" at bounding box center [483, 21] width 96 height 24
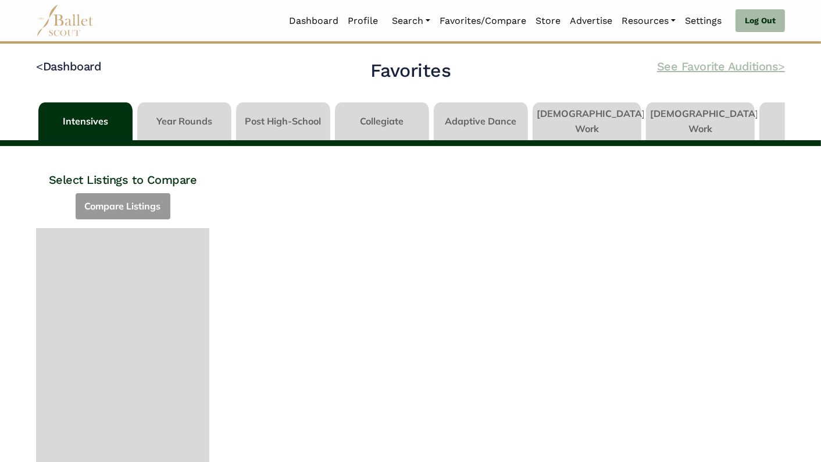
click at [684, 69] on link "See Favorite Auditions >" at bounding box center [721, 66] width 128 height 14
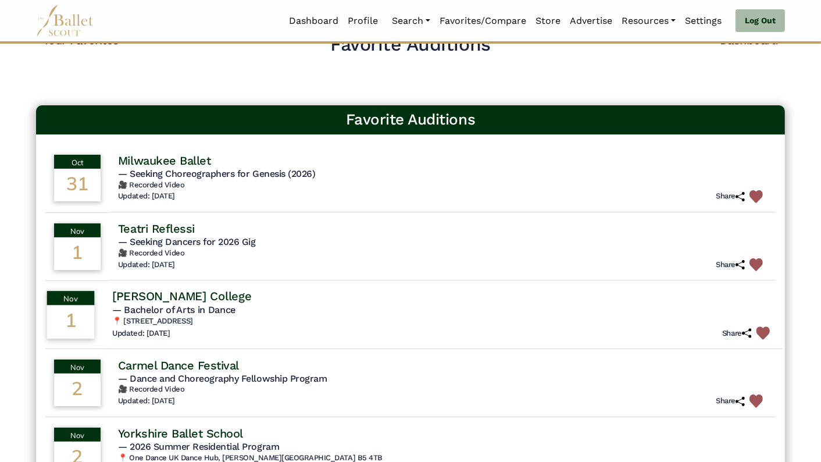
scroll to position [27, 0]
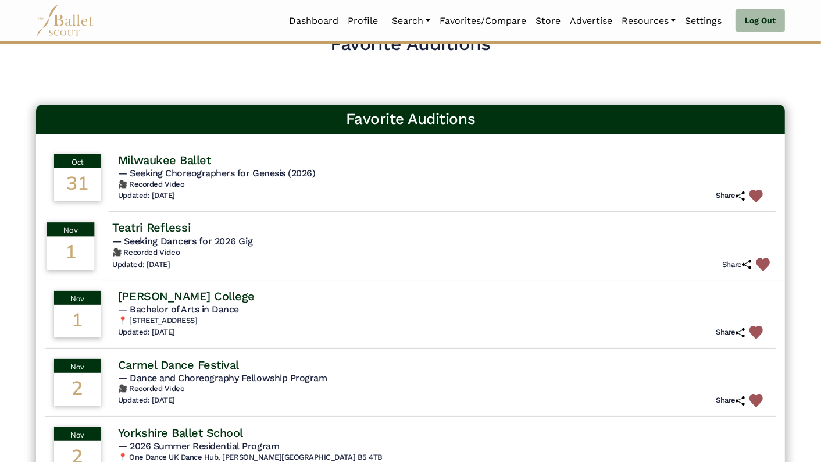
click at [759, 261] on img at bounding box center [762, 264] width 13 height 13
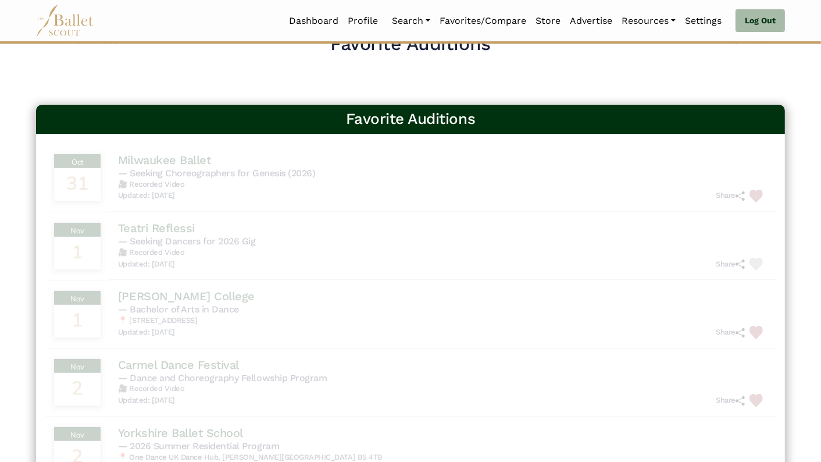
scroll to position [0, 0]
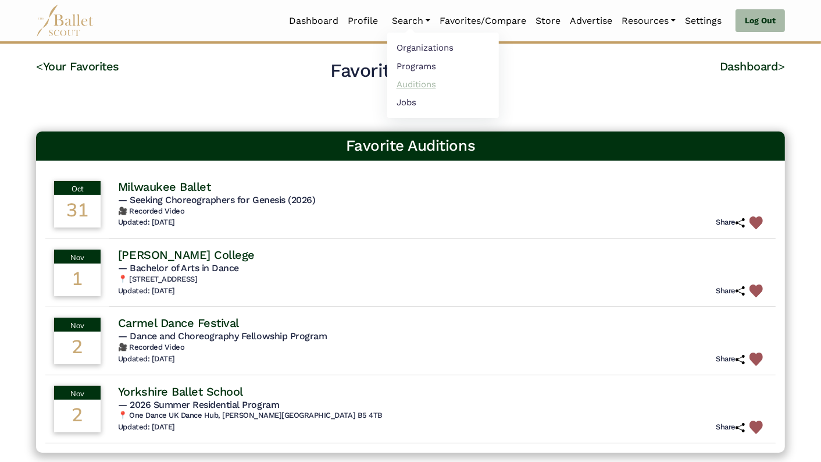
click at [422, 80] on link "Auditions" at bounding box center [443, 84] width 112 height 18
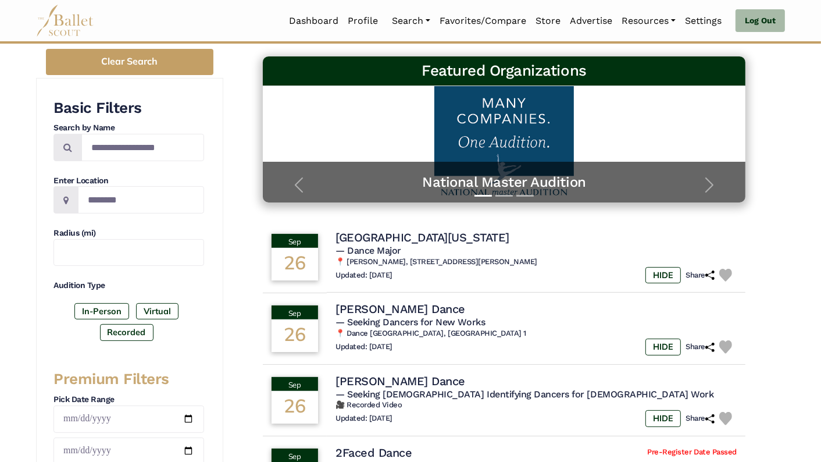
scroll to position [260, 0]
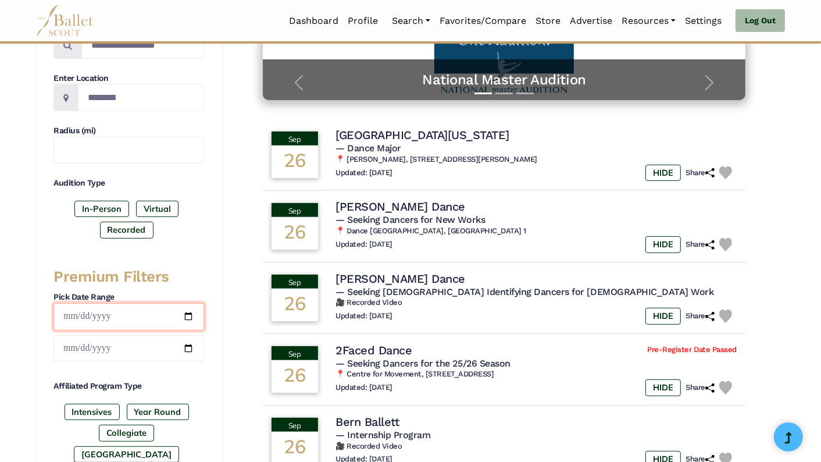
click at [188, 312] on input "date" at bounding box center [128, 316] width 151 height 27
type input "**********"
click at [191, 343] on input "date" at bounding box center [128, 348] width 151 height 27
type input "**********"
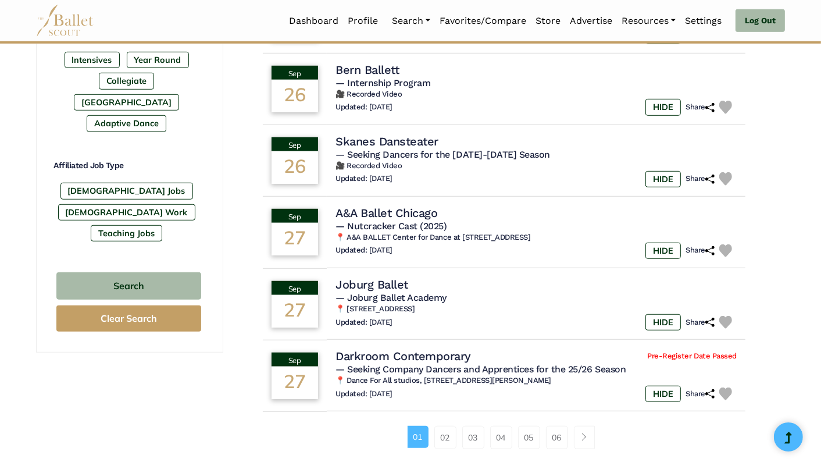
scroll to position [621, 0]
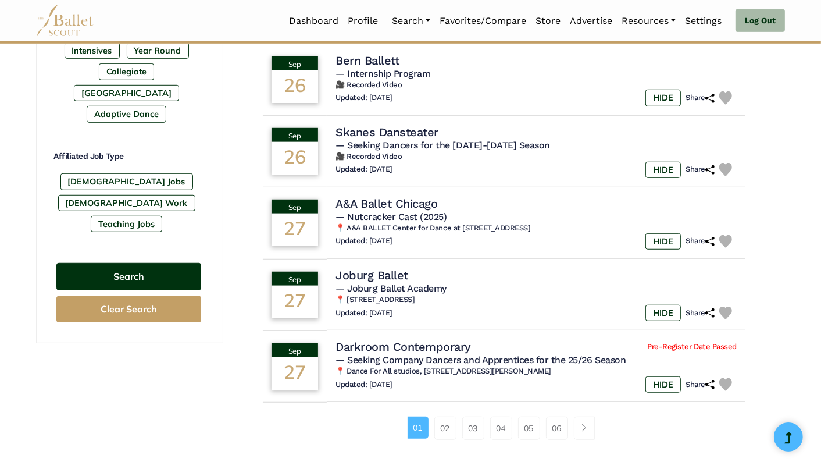
click at [170, 263] on button "Search" at bounding box center [128, 276] width 145 height 27
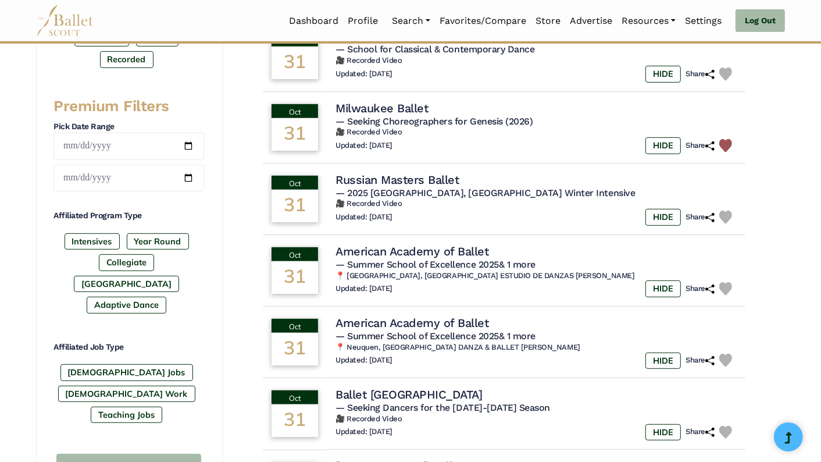
scroll to position [429, 0]
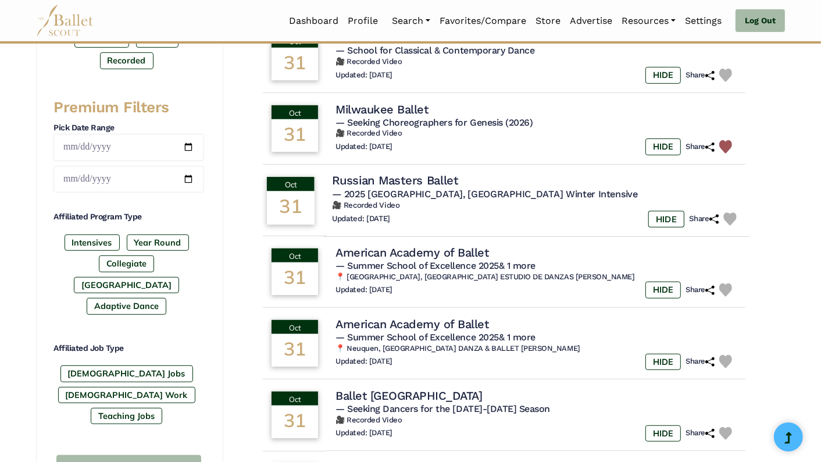
click at [731, 217] on img at bounding box center [729, 218] width 13 height 13
click at [391, 180] on h4 "Russian Masters Ballet" at bounding box center [395, 181] width 126 height 16
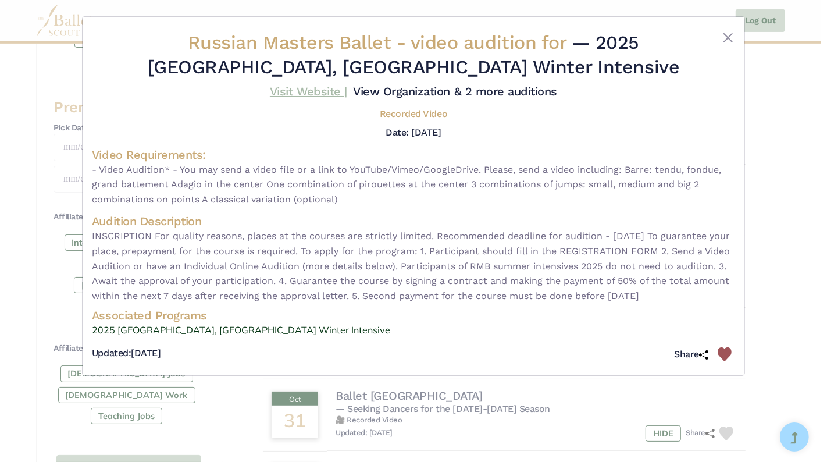
click at [308, 92] on link "Visit Website |" at bounding box center [308, 91] width 77 height 14
click at [725, 361] on img at bounding box center [724, 354] width 14 height 14
click at [725, 40] on button "Close" at bounding box center [728, 38] width 14 height 14
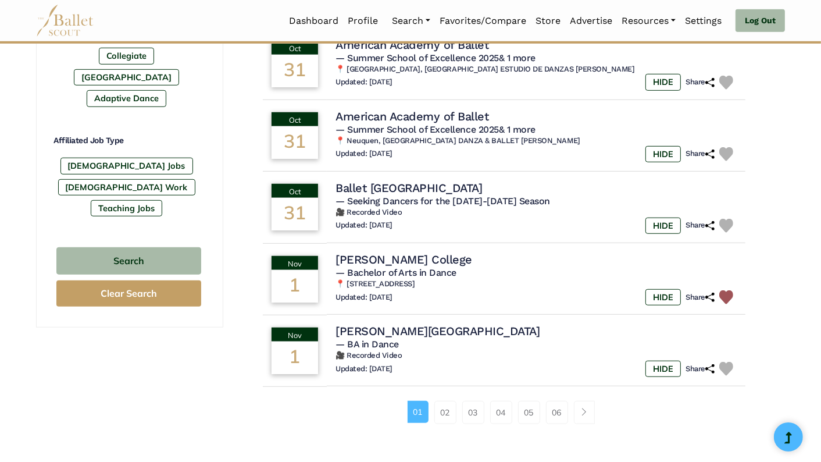
scroll to position [635, 0]
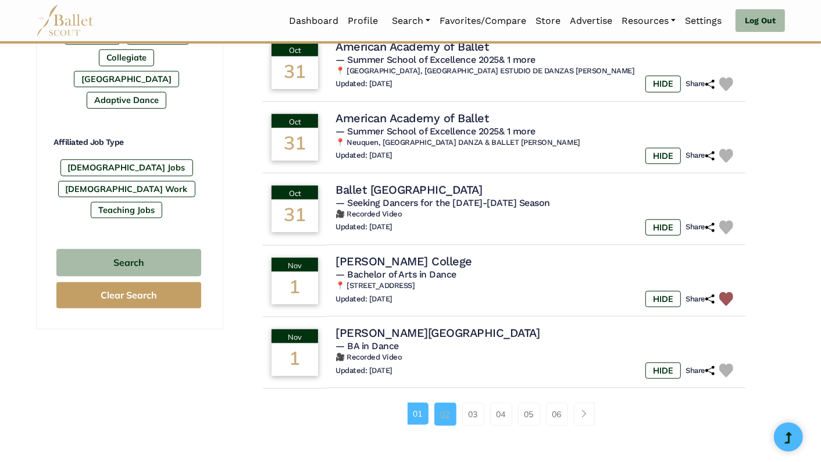
click at [447, 416] on link "02" at bounding box center [445, 413] width 22 height 23
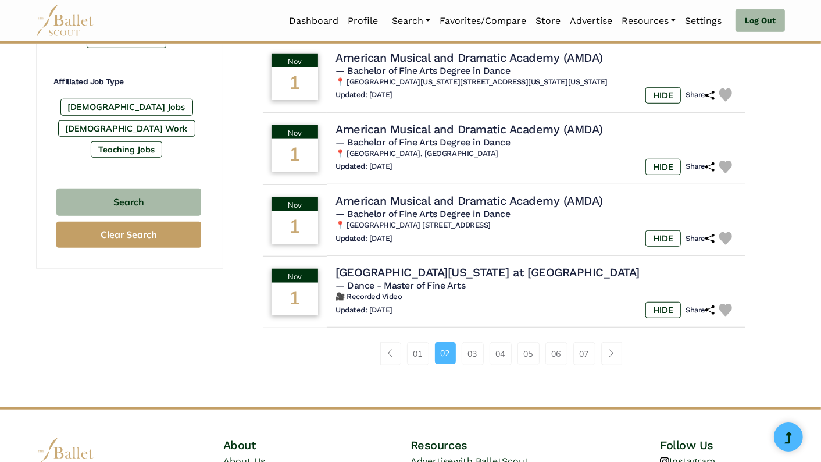
scroll to position [699, 0]
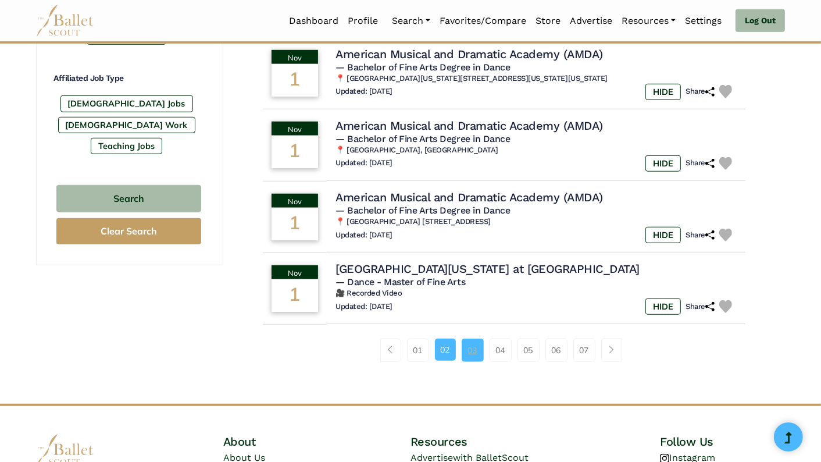
click at [473, 362] on link "03" at bounding box center [473, 349] width 22 height 23
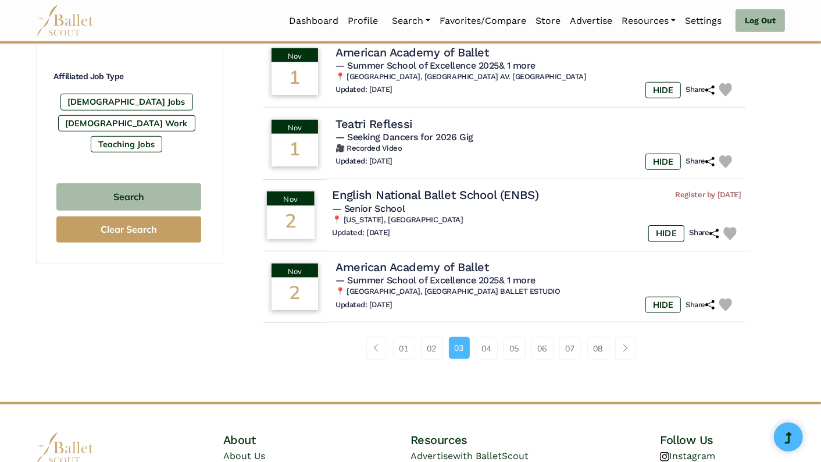
scroll to position [701, 0]
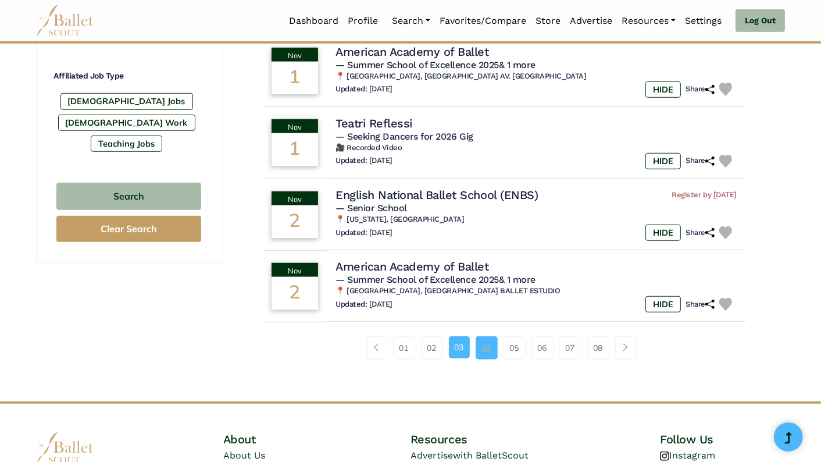
click at [490, 345] on link "04" at bounding box center [486, 347] width 22 height 23
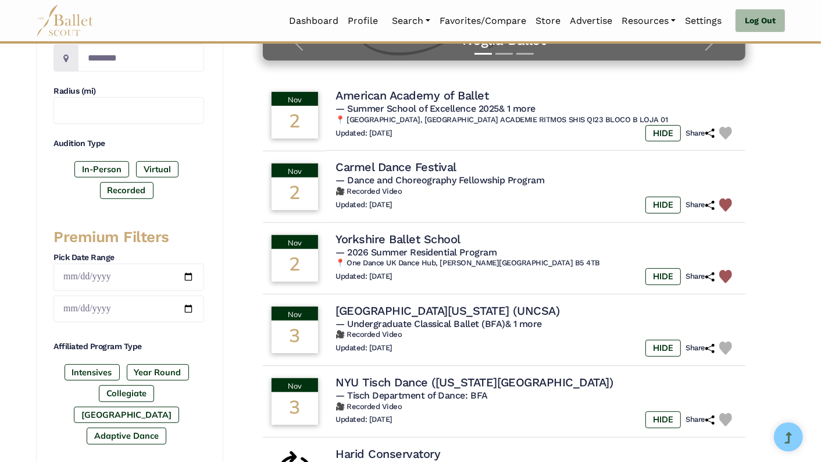
scroll to position [331, 0]
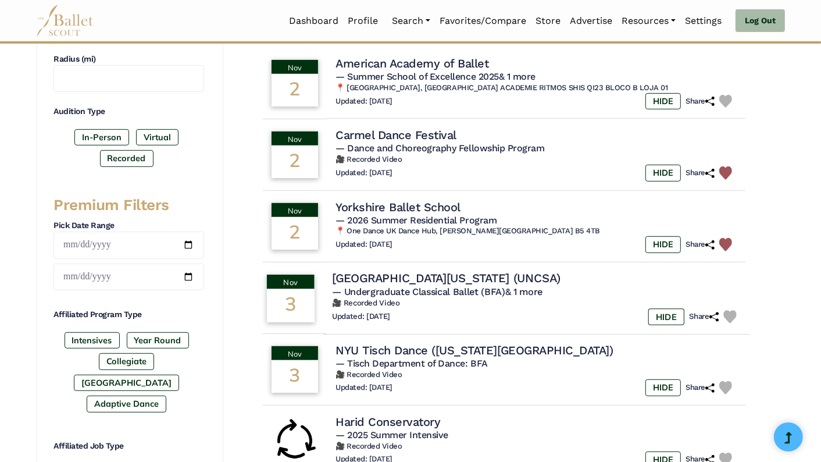
click at [431, 273] on h4 "[GEOGRAPHIC_DATA][US_STATE] (UNCSA)" at bounding box center [446, 278] width 228 height 16
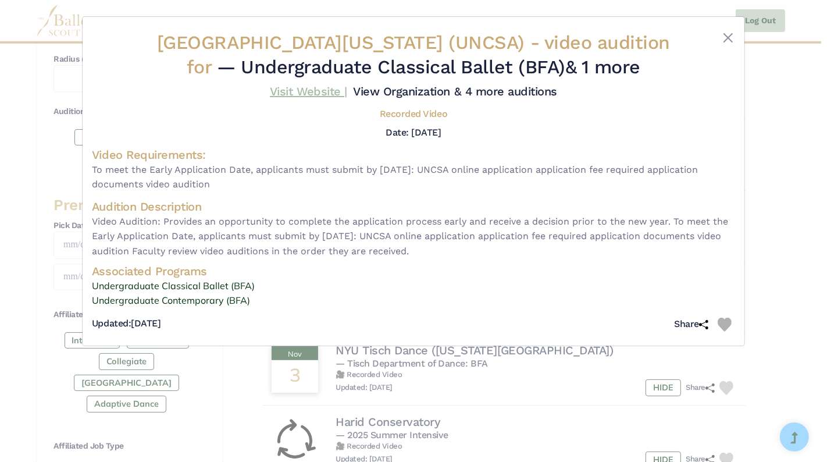
click at [314, 98] on link "Visit Website |" at bounding box center [308, 91] width 77 height 14
click at [725, 38] on button "Close" at bounding box center [728, 38] width 14 height 14
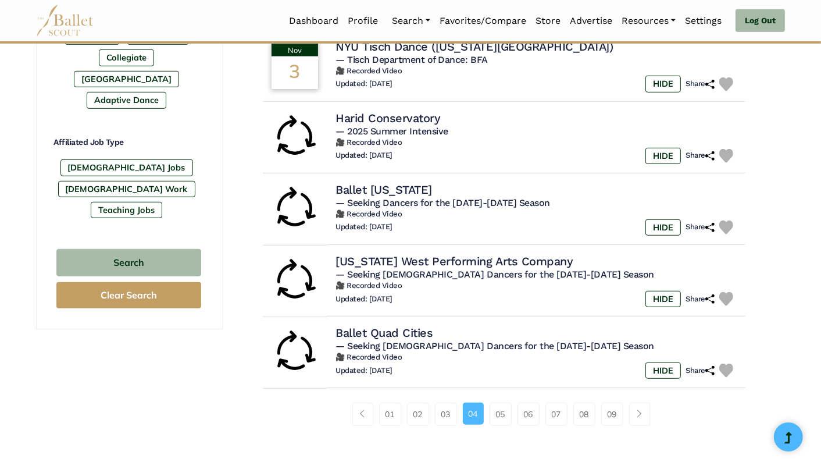
scroll to position [635, 0]
click at [444, 418] on link "03" at bounding box center [446, 413] width 22 height 23
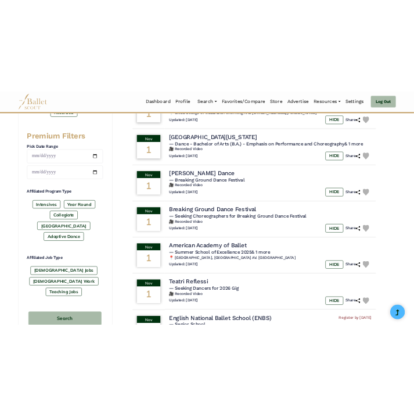
scroll to position [448, 0]
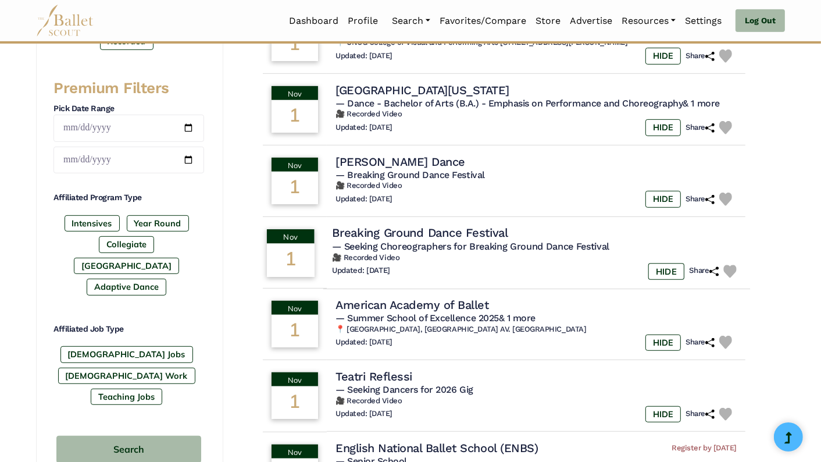
click at [470, 235] on h4 "Breaking Ground Dance Festival" at bounding box center [420, 233] width 176 height 16
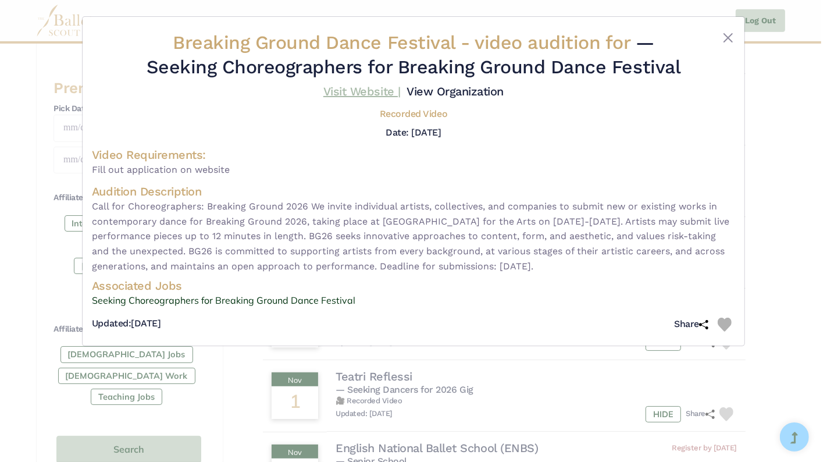
click at [351, 87] on link "Visit Website |" at bounding box center [361, 91] width 77 height 14
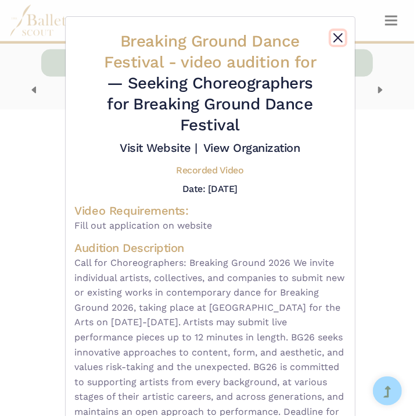
click at [335, 37] on button "Close" at bounding box center [338, 38] width 14 height 14
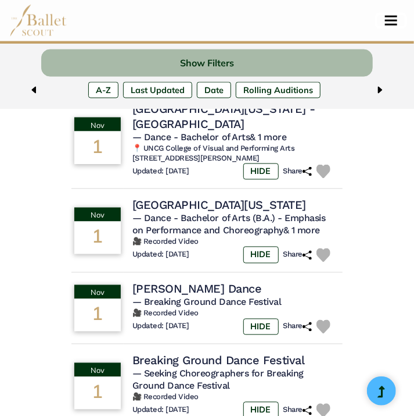
click at [391, 21] on span "Toggle navigation" at bounding box center [391, 21] width 12 height 2
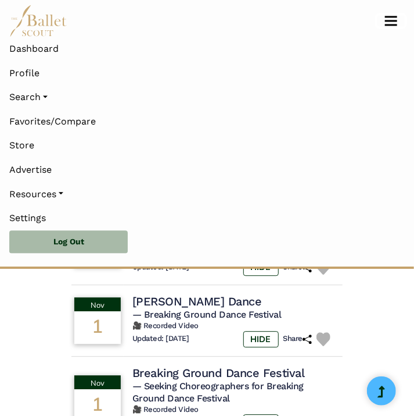
scroll to position [673, 0]
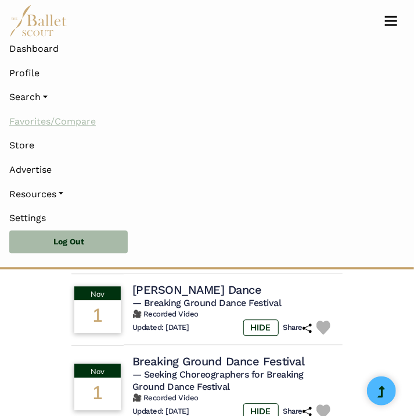
click at [78, 123] on link "Favorites/Compare" at bounding box center [207, 121] width 396 height 24
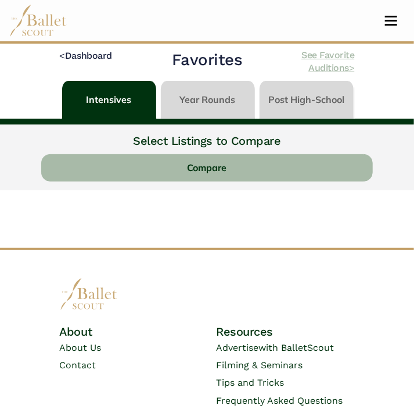
click at [338, 62] on link "See Favorite Auditions >" at bounding box center [328, 61] width 53 height 24
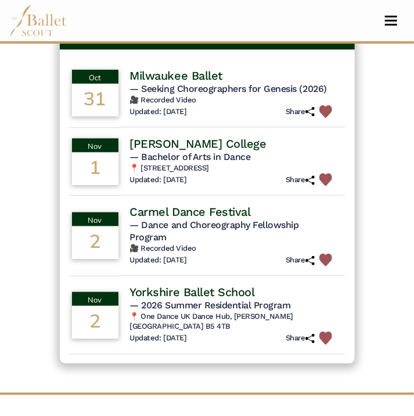
scroll to position [95, 0]
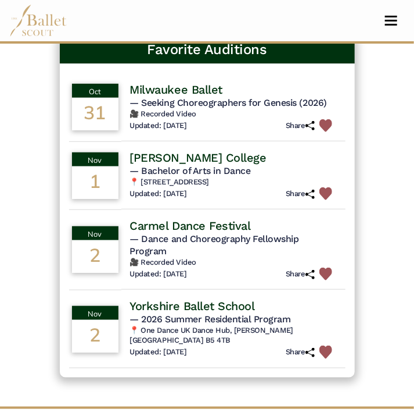
click at [171, 155] on h4 "Dean College" at bounding box center [198, 157] width 137 height 15
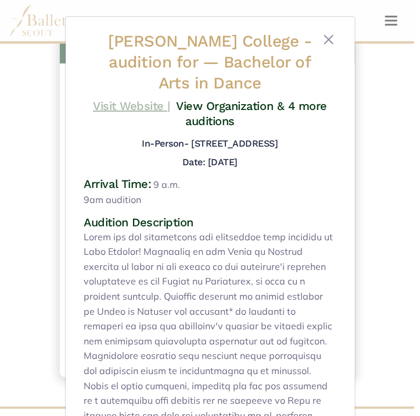
click at [134, 106] on link "Visit Website |" at bounding box center [131, 106] width 77 height 14
click at [326, 38] on button "Close" at bounding box center [329, 40] width 14 height 14
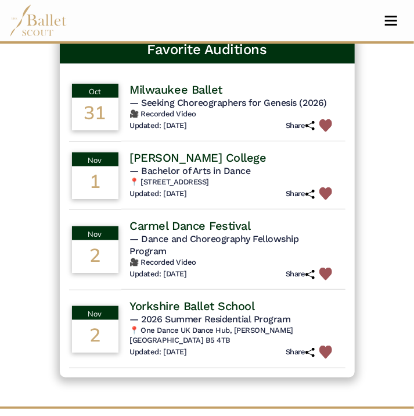
click at [327, 193] on img at bounding box center [326, 193] width 13 height 13
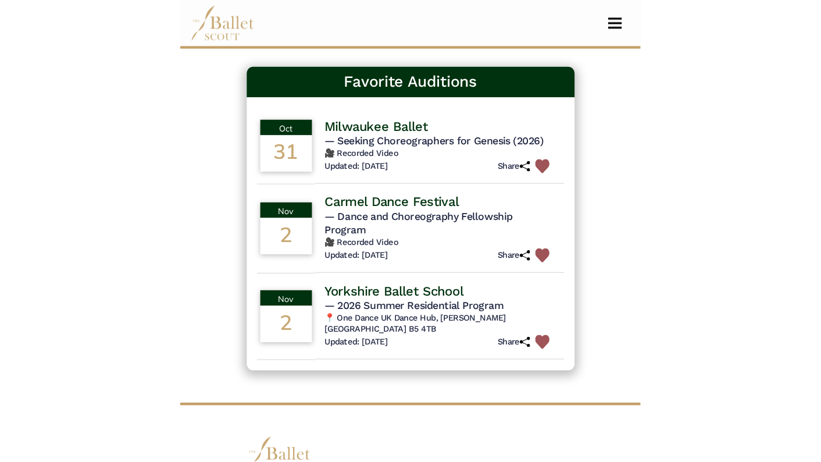
scroll to position [57, 0]
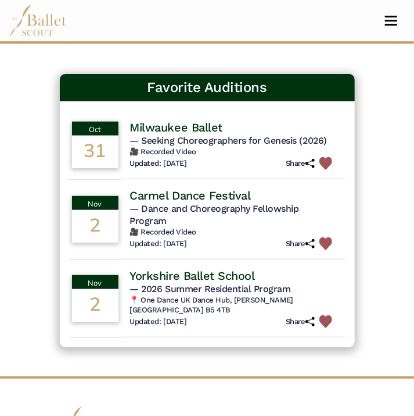
click at [196, 195] on h4 "Carmel Dance Festival" at bounding box center [190, 195] width 121 height 15
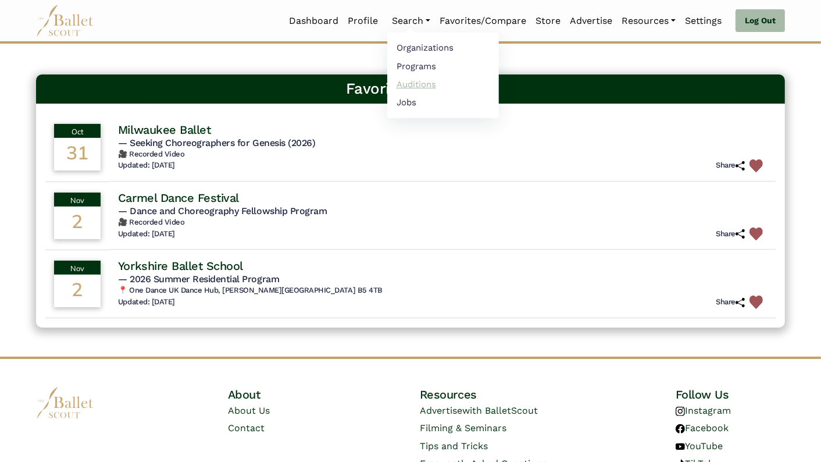
click at [405, 79] on link "Auditions" at bounding box center [443, 84] width 112 height 18
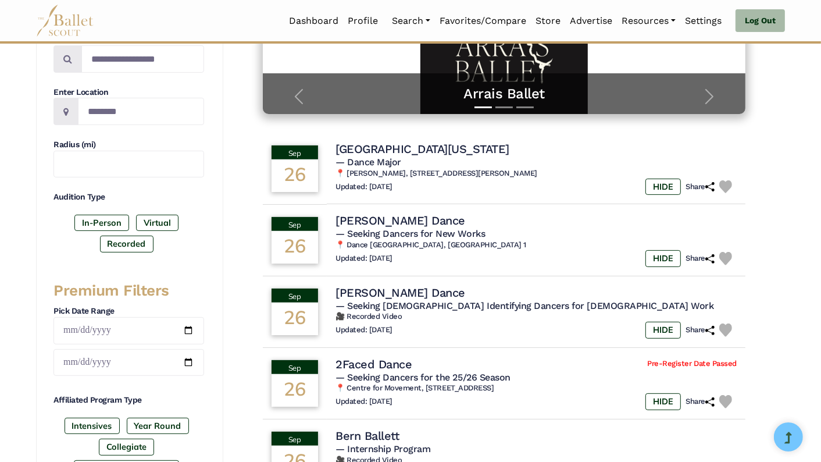
scroll to position [247, 0]
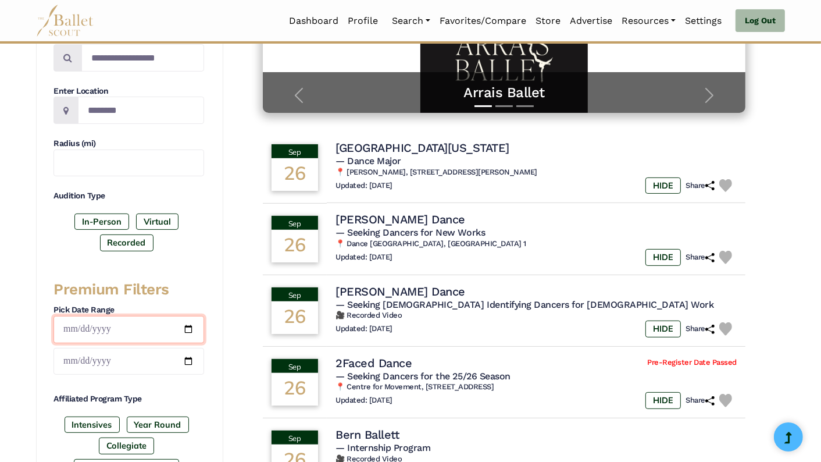
click at [187, 325] on input "date" at bounding box center [128, 329] width 151 height 27
type input "**********"
click at [191, 355] on input "date" at bounding box center [128, 361] width 151 height 27
type input "**********"
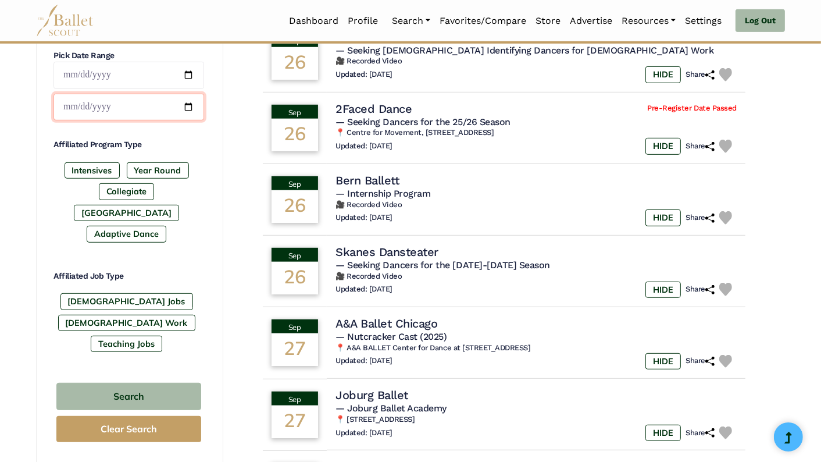
scroll to position [506, 0]
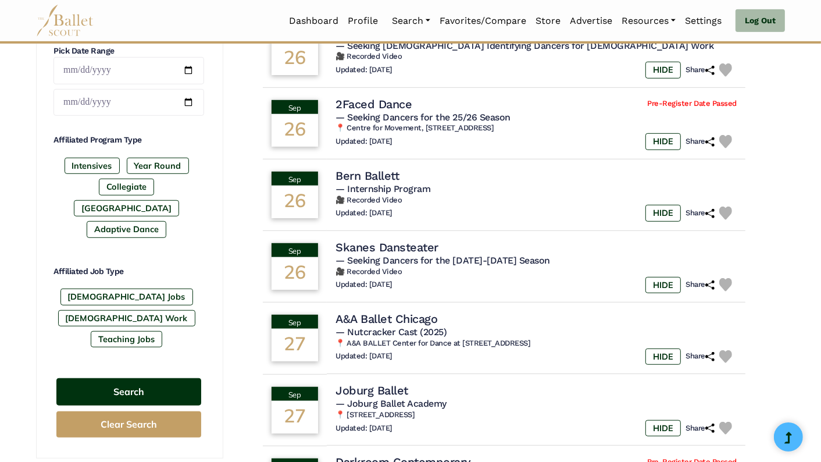
click at [138, 378] on button "Search" at bounding box center [128, 391] width 145 height 27
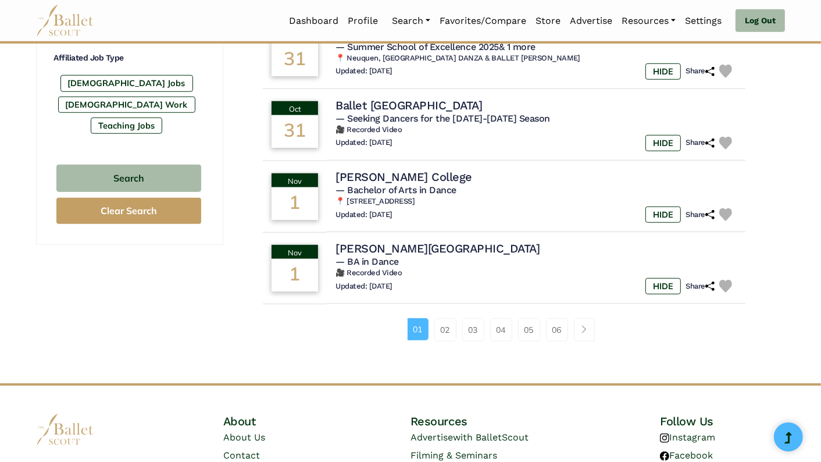
scroll to position [718, 0]
click at [441, 330] on link "02" at bounding box center [445, 330] width 22 height 23
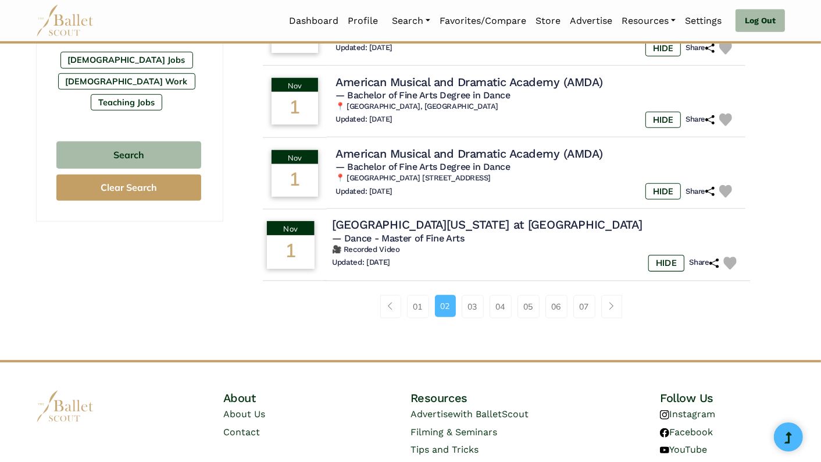
scroll to position [746, 0]
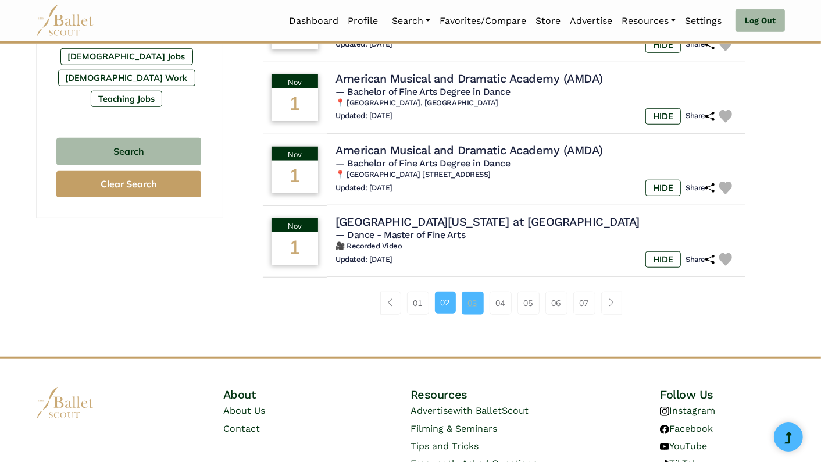
click at [464, 310] on link "03" at bounding box center [473, 302] width 22 height 23
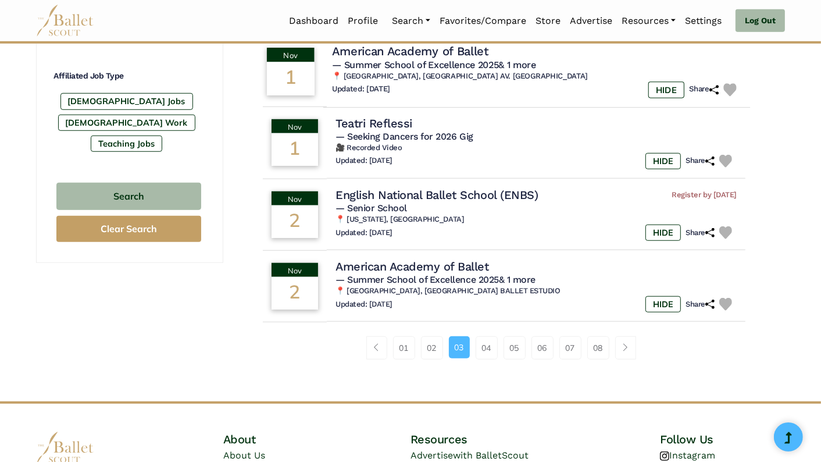
scroll to position [700, 0]
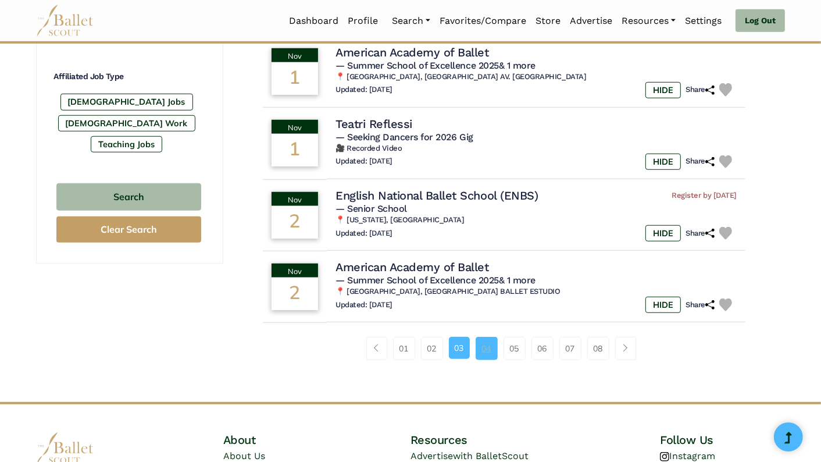
click at [489, 356] on link "04" at bounding box center [486, 348] width 22 height 23
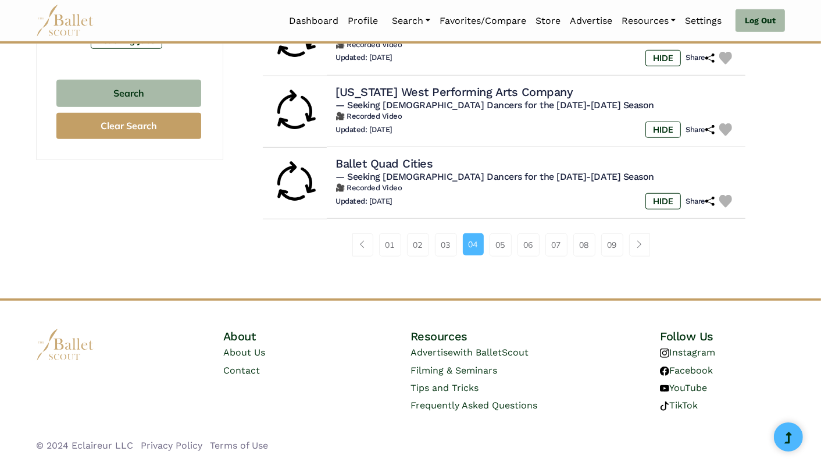
scroll to position [802, 0]
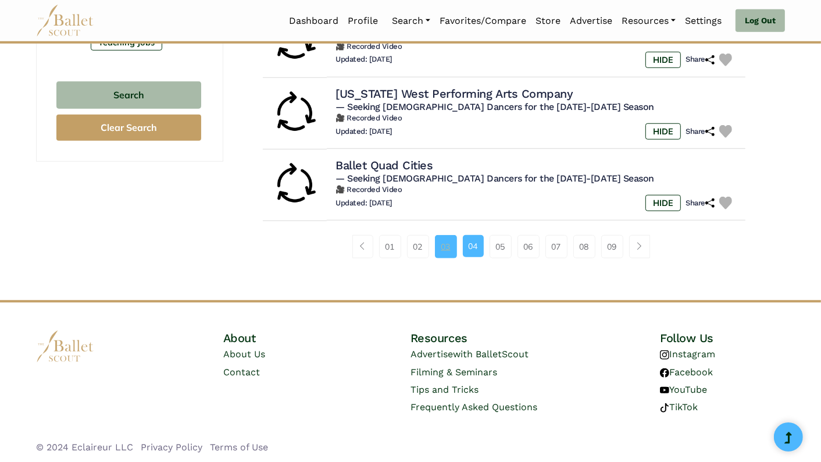
click at [448, 248] on link "03" at bounding box center [446, 246] width 22 height 23
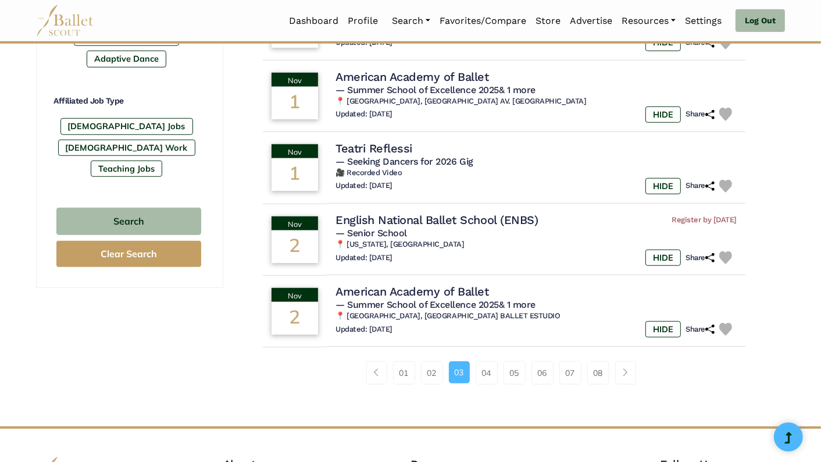
scroll to position [677, 0]
click at [431, 374] on link "02" at bounding box center [432, 371] width 22 height 23
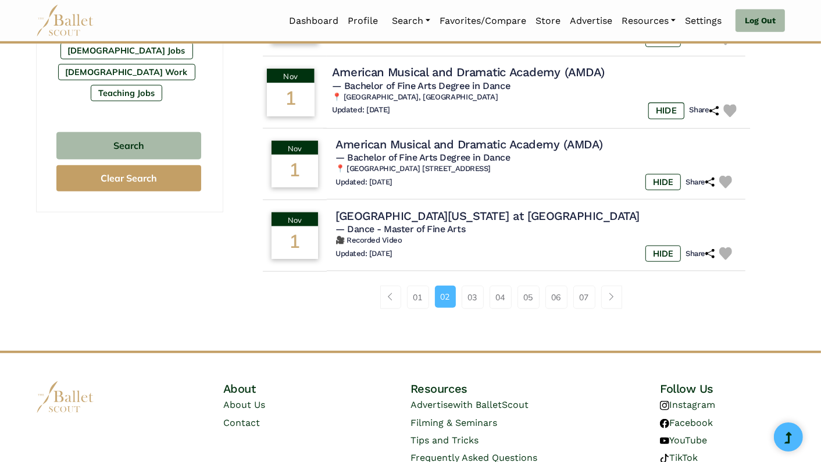
scroll to position [753, 0]
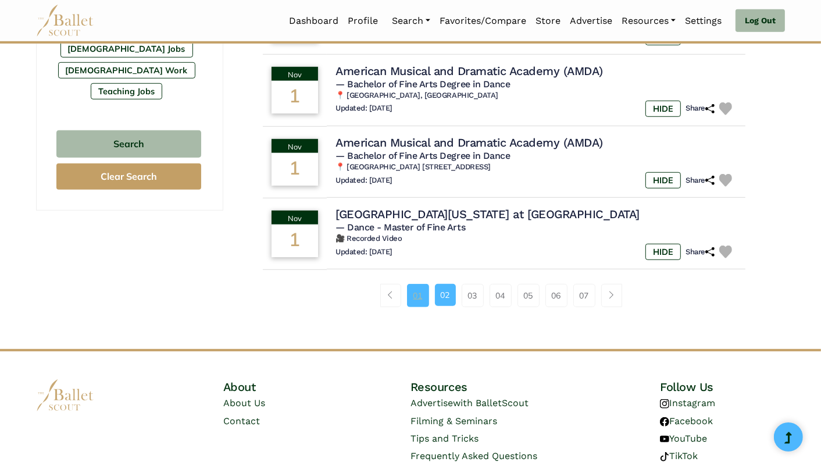
click at [418, 296] on link "01" at bounding box center [418, 295] width 22 height 23
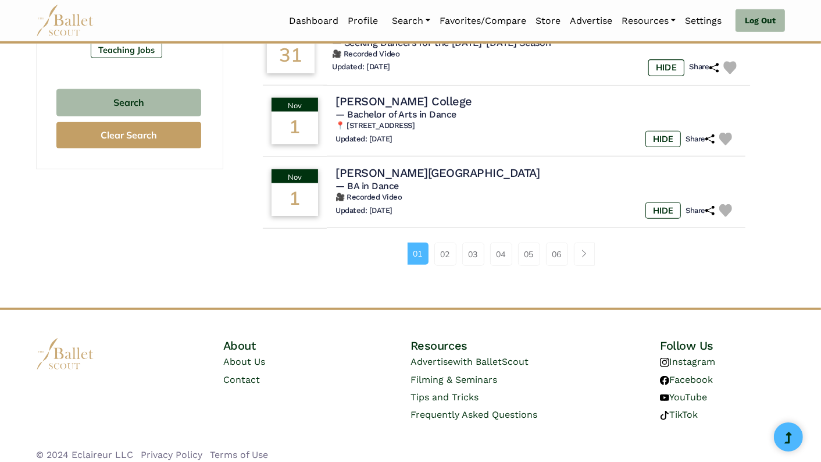
scroll to position [794, 0]
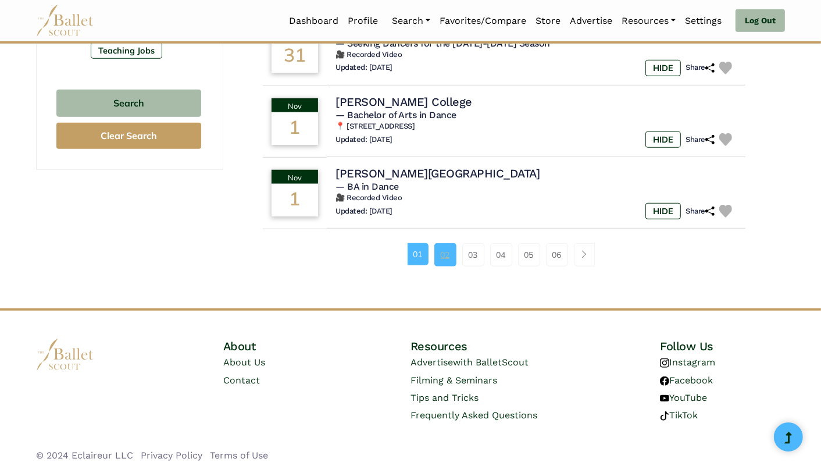
click at [444, 255] on link "02" at bounding box center [445, 254] width 22 height 23
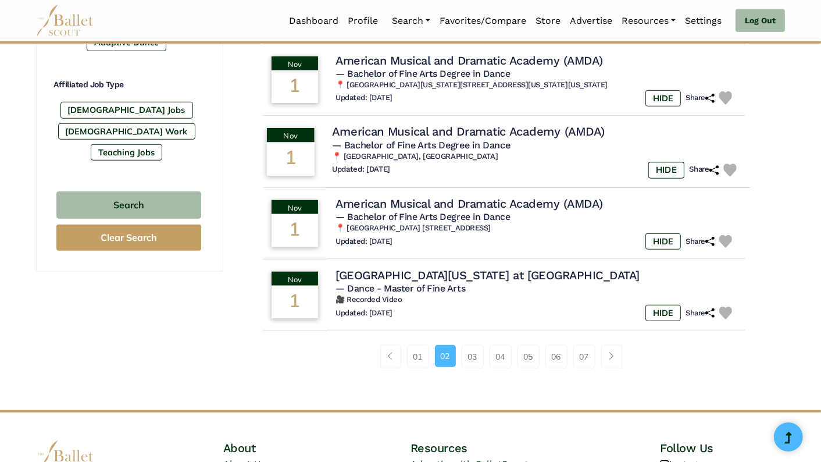
scroll to position [710, 0]
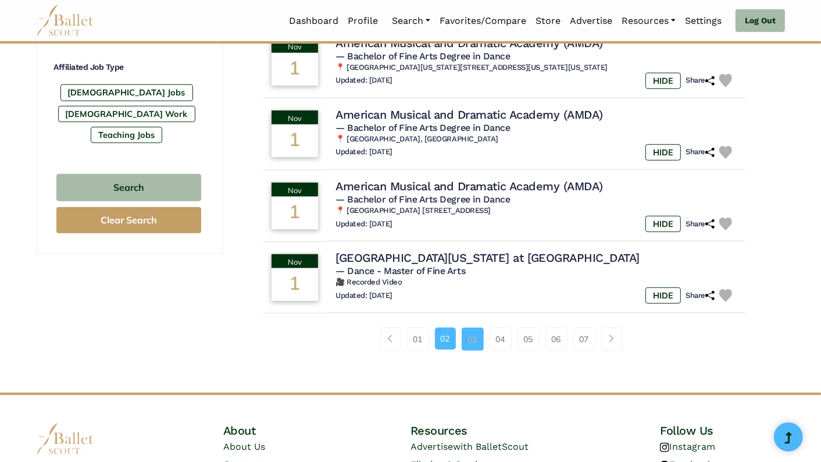
click at [474, 351] on link "03" at bounding box center [473, 338] width 22 height 23
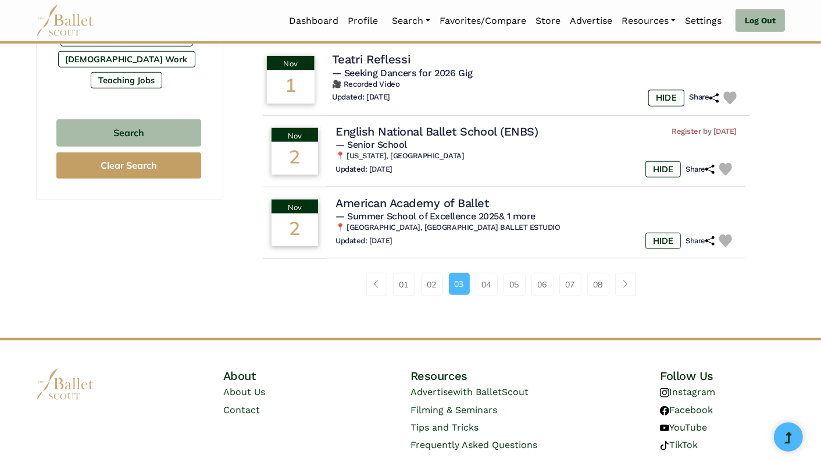
scroll to position [804, 0]
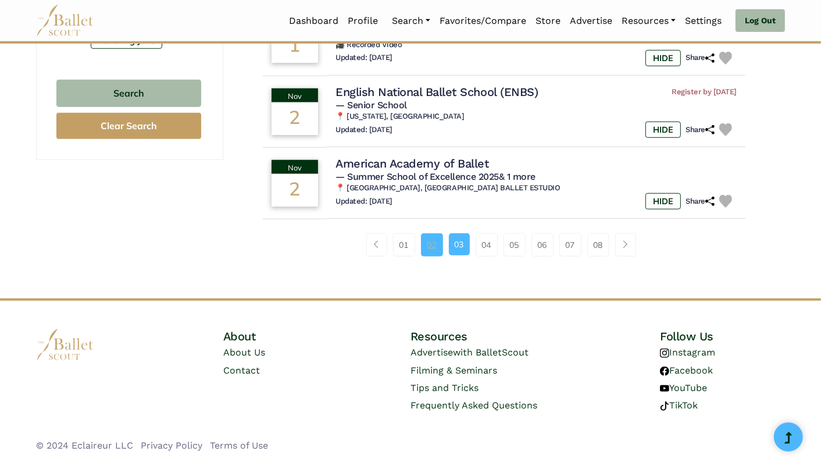
click at [432, 244] on link "02" at bounding box center [432, 244] width 22 height 23
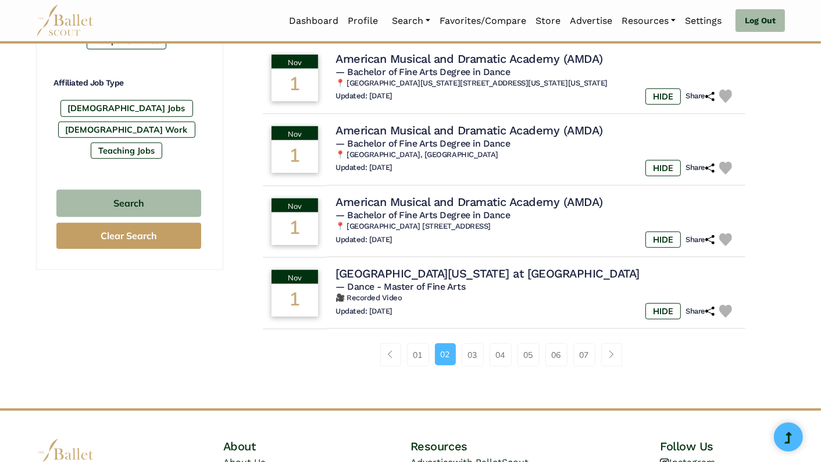
scroll to position [759, 0]
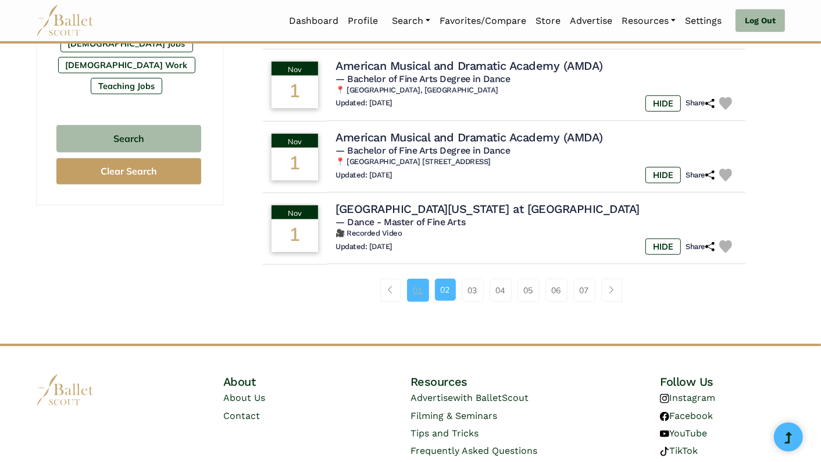
click at [420, 302] on link "01" at bounding box center [418, 289] width 22 height 23
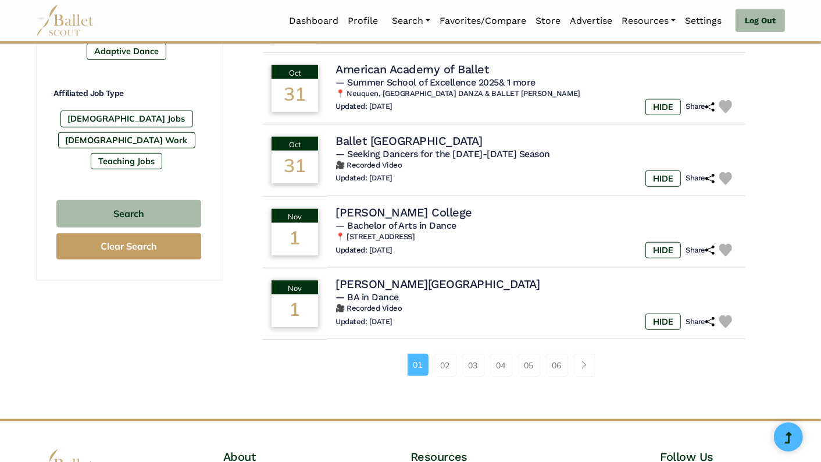
scroll to position [682, 0]
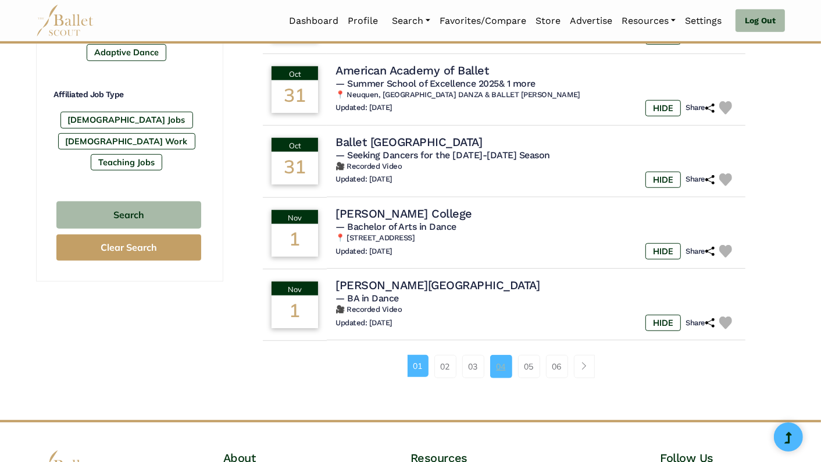
click at [495, 367] on link "04" at bounding box center [501, 366] width 22 height 23
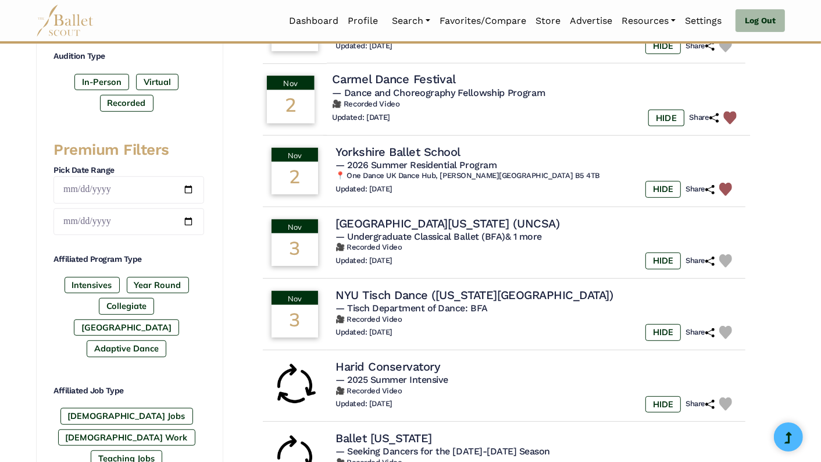
scroll to position [392, 0]
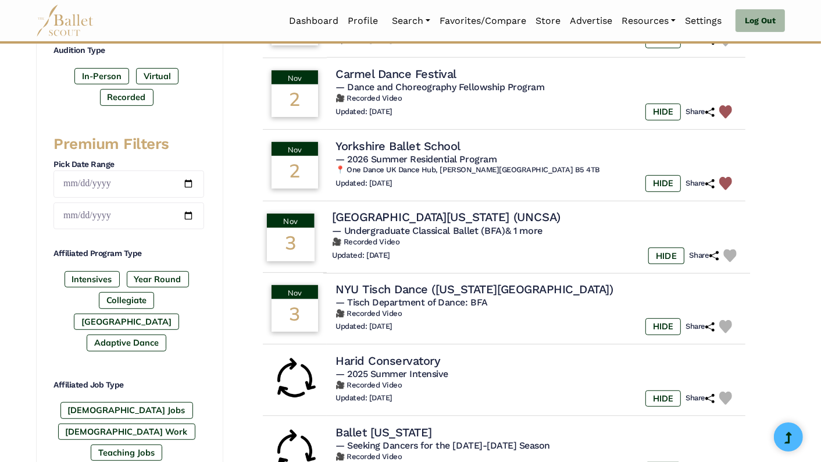
click at [494, 214] on h4 "[GEOGRAPHIC_DATA][US_STATE] (UNCSA)" at bounding box center [446, 217] width 228 height 16
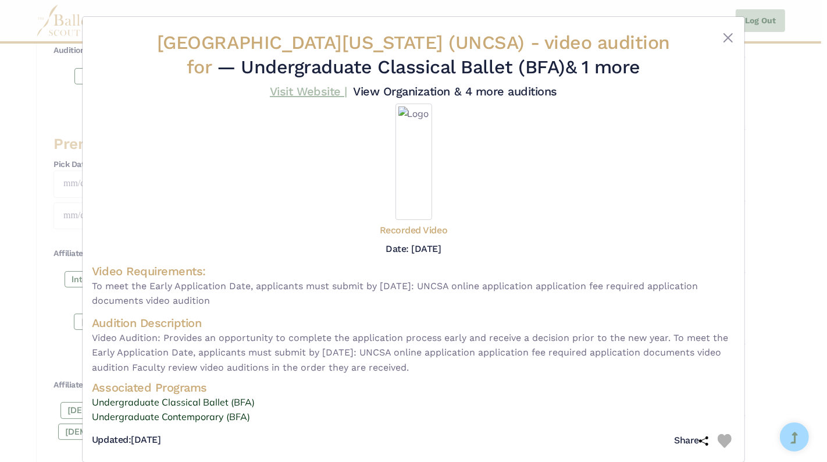
click at [299, 98] on link "Visit Website |" at bounding box center [308, 91] width 77 height 14
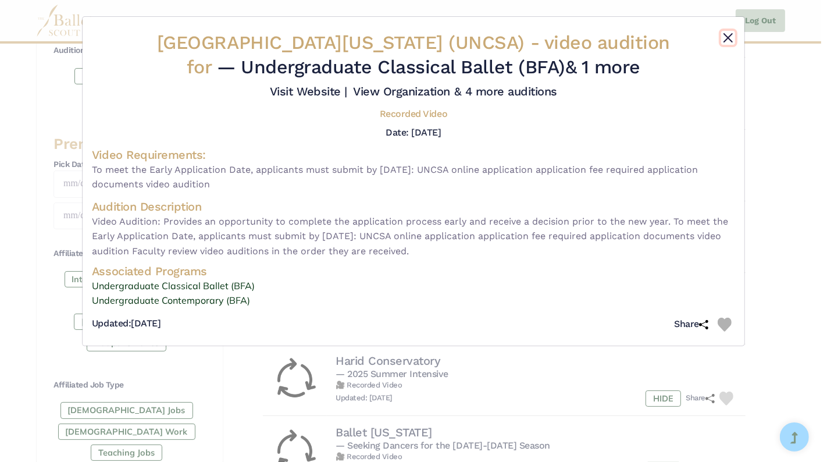
click at [731, 35] on button "Close" at bounding box center [728, 38] width 14 height 14
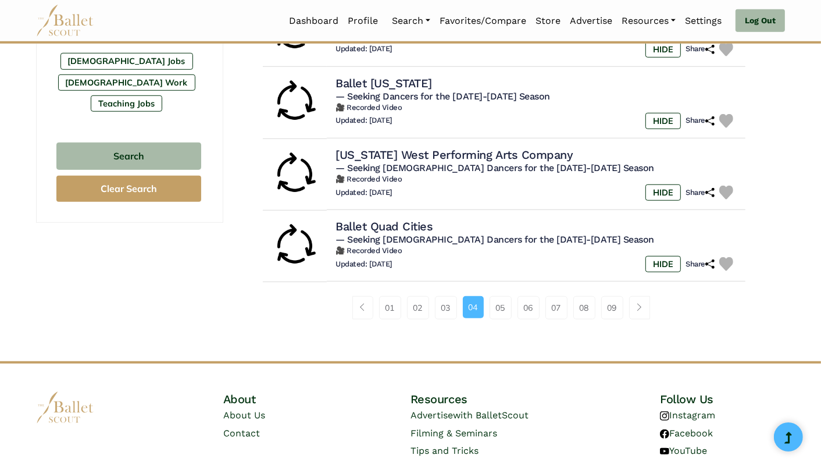
scroll to position [804, 0]
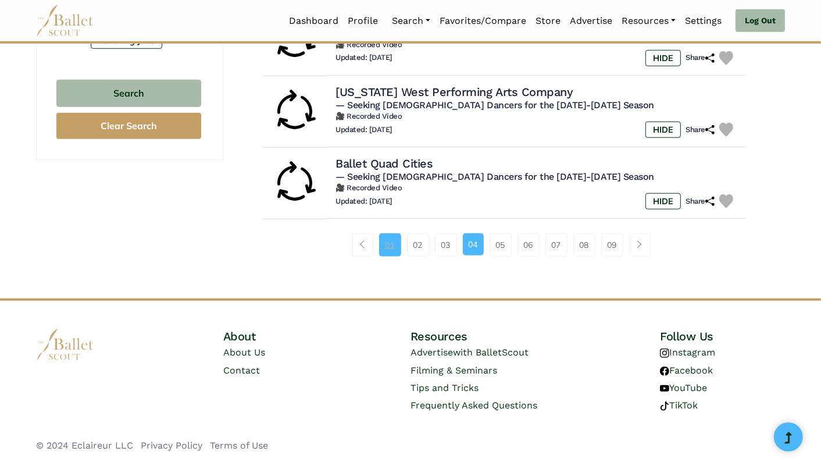
click at [388, 246] on link "01" at bounding box center [390, 244] width 22 height 23
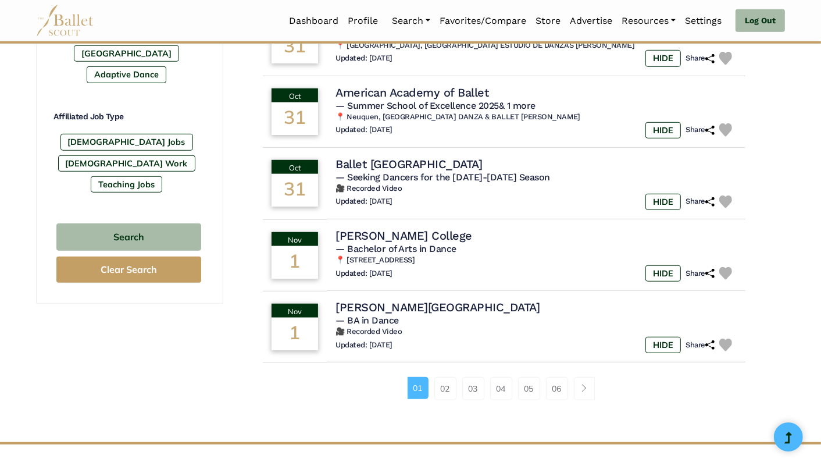
scroll to position [663, 0]
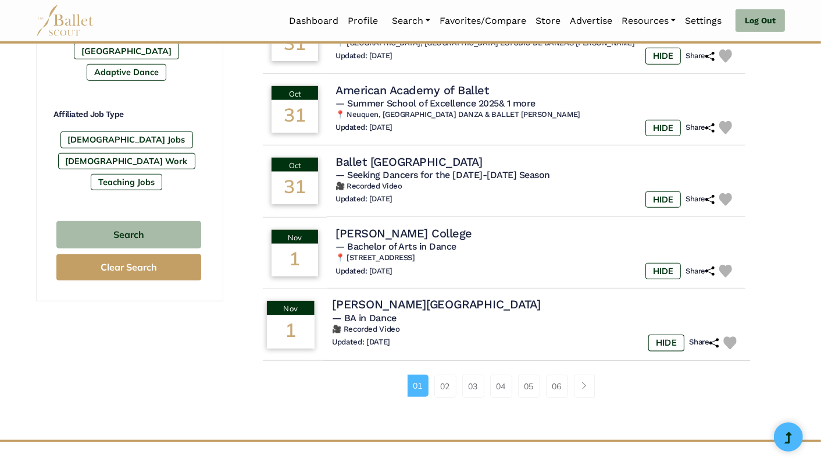
click at [408, 310] on h4 "Chapman University" at bounding box center [436, 304] width 209 height 16
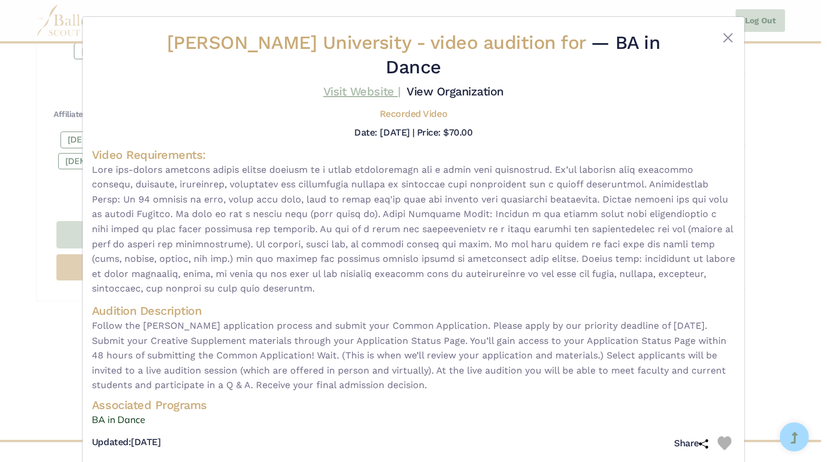
click at [349, 84] on link "Visit Website |" at bounding box center [361, 91] width 77 height 14
click at [731, 40] on button "Close" at bounding box center [728, 38] width 14 height 14
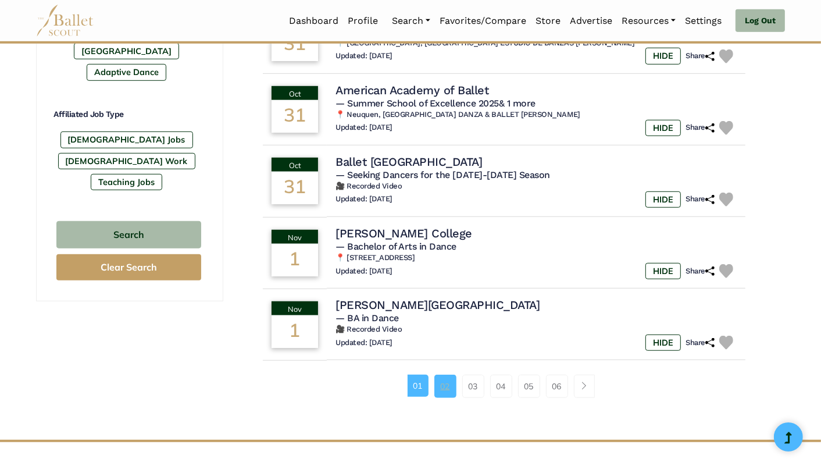
click at [445, 392] on link "02" at bounding box center [445, 385] width 22 height 23
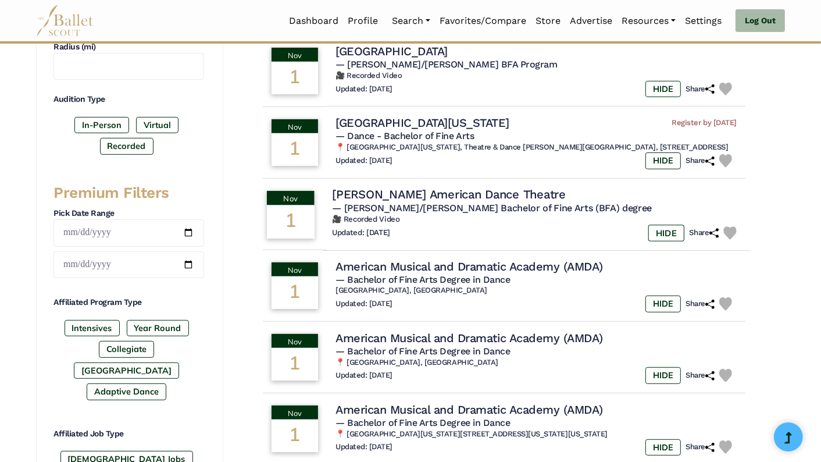
scroll to position [276, 0]
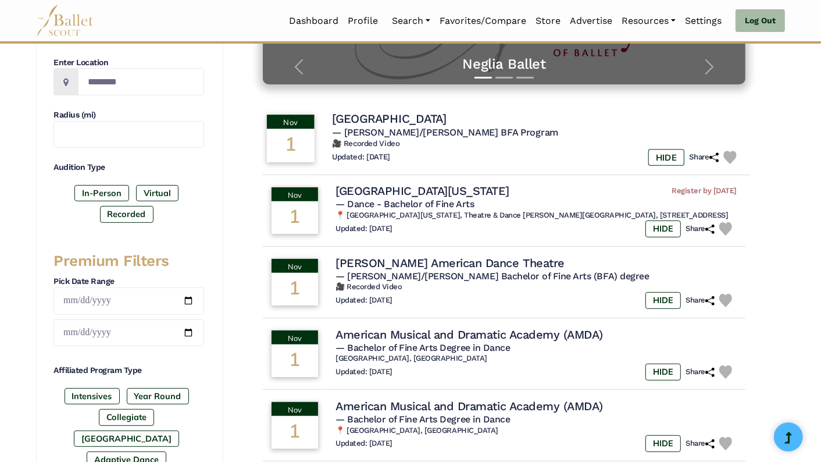
click at [396, 116] on h4 "[GEOGRAPHIC_DATA]" at bounding box center [389, 119] width 115 height 16
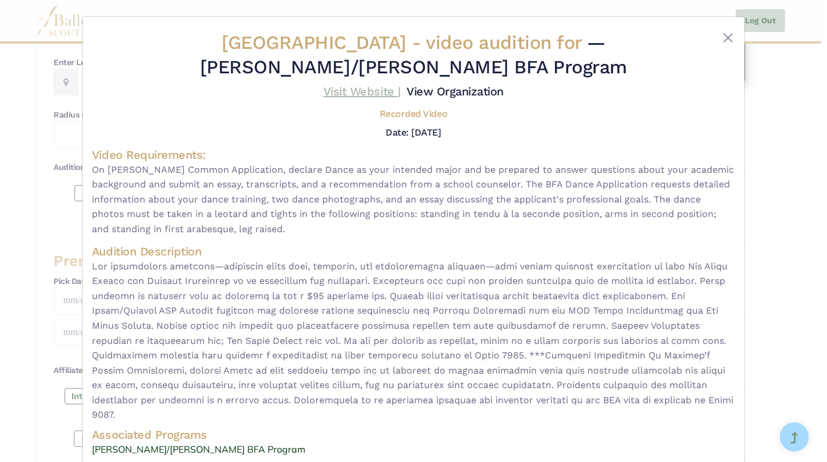
click at [341, 89] on link "Visit Website |" at bounding box center [361, 91] width 77 height 14
click at [724, 38] on button "Close" at bounding box center [728, 38] width 14 height 14
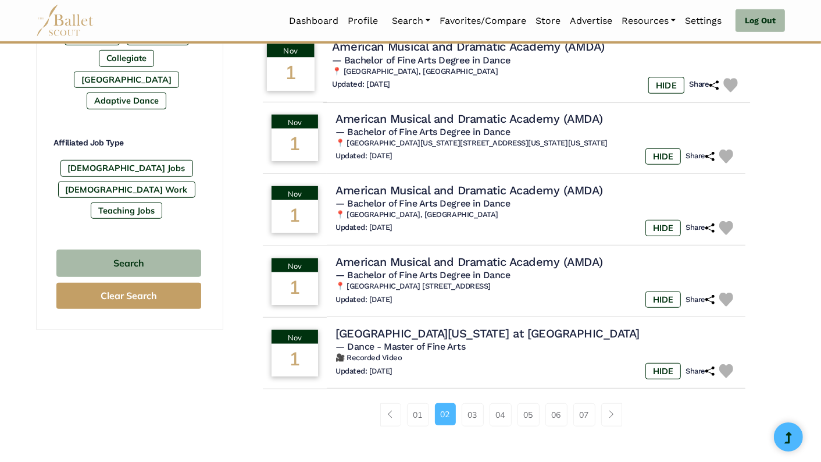
scroll to position [648, 0]
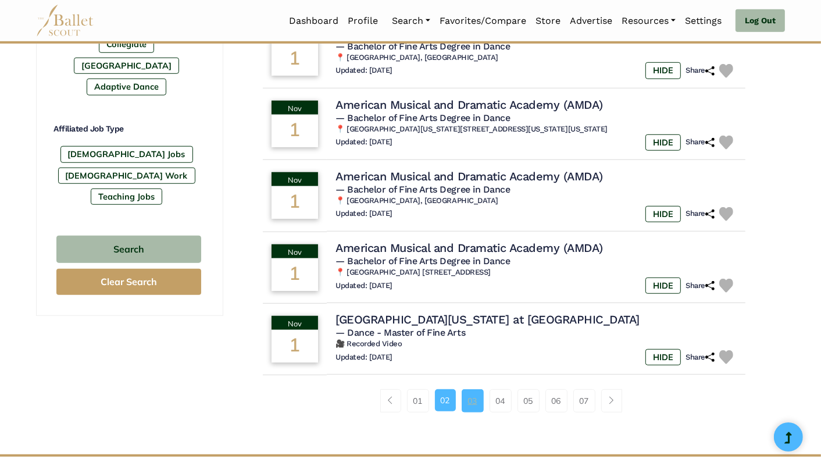
click at [466, 406] on link "03" at bounding box center [473, 400] width 22 height 23
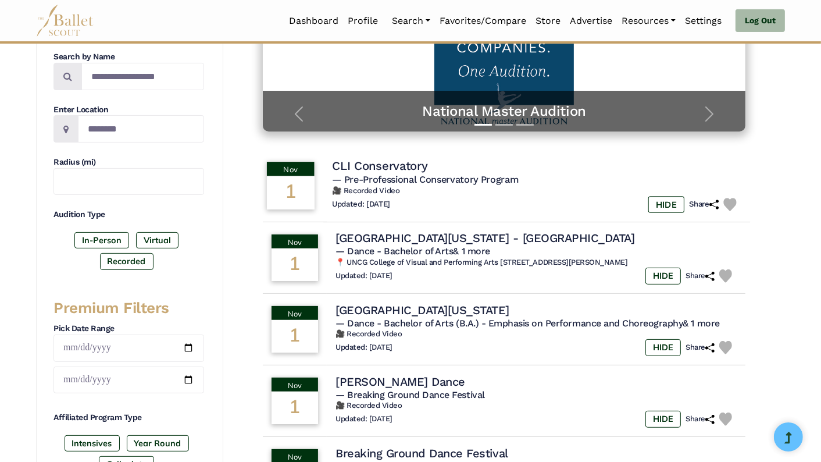
scroll to position [231, 0]
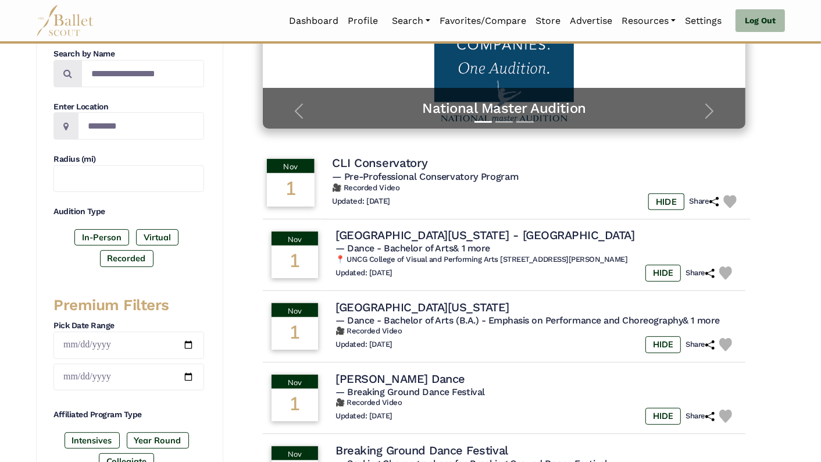
click at [730, 200] on img at bounding box center [729, 201] width 13 height 13
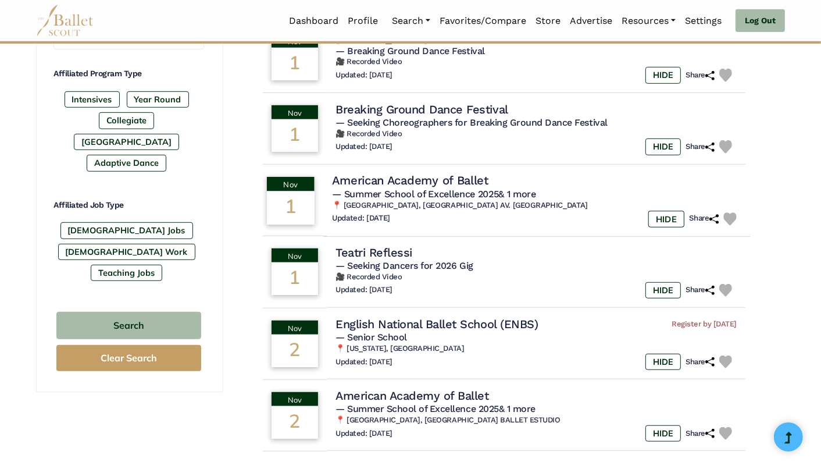
scroll to position [626, 0]
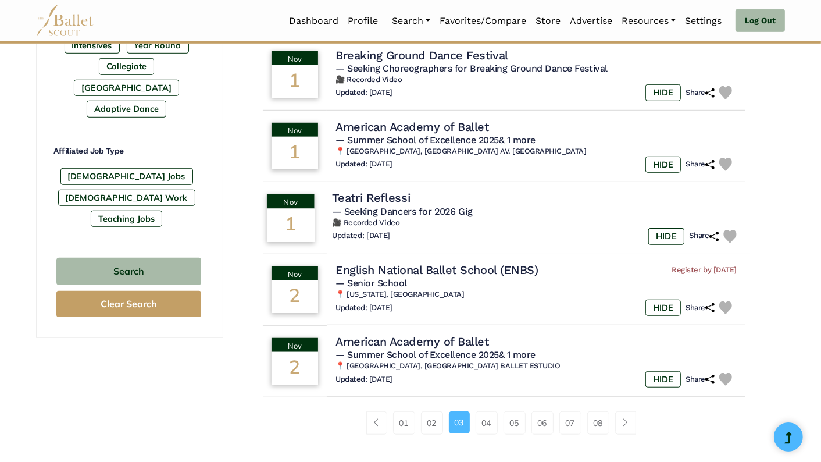
click at [376, 198] on h4 "Teatri Reflessi" at bounding box center [371, 198] width 78 height 16
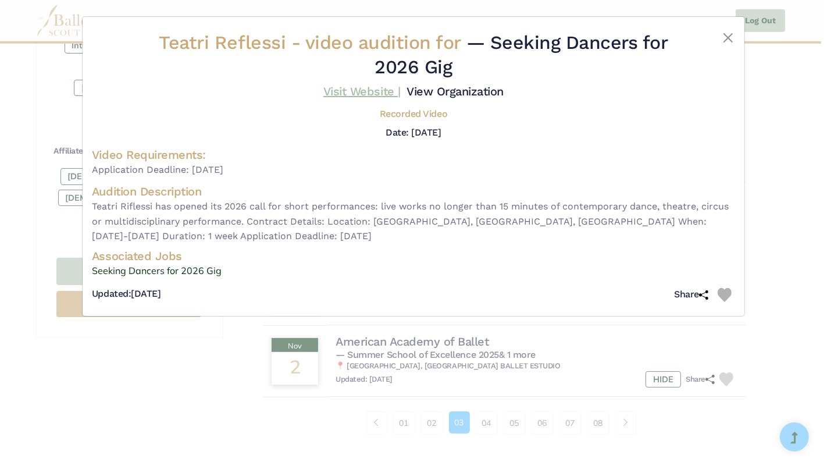
click at [350, 88] on link "Visit Website |" at bounding box center [361, 91] width 77 height 14
click at [728, 37] on button "Close" at bounding box center [728, 38] width 14 height 14
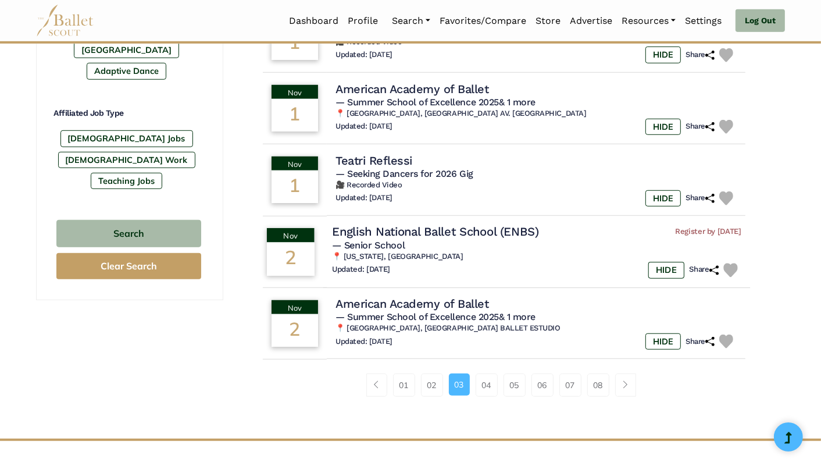
scroll to position [676, 0]
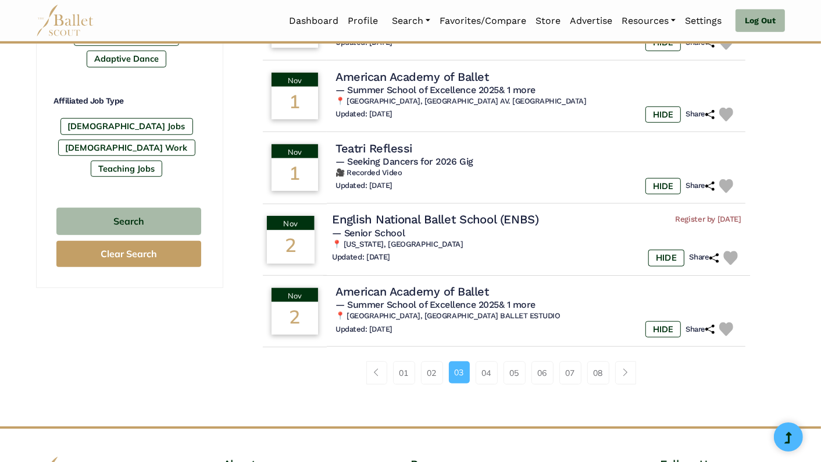
click at [466, 215] on h4 "English National Ballet School (ENBS)" at bounding box center [435, 220] width 206 height 16
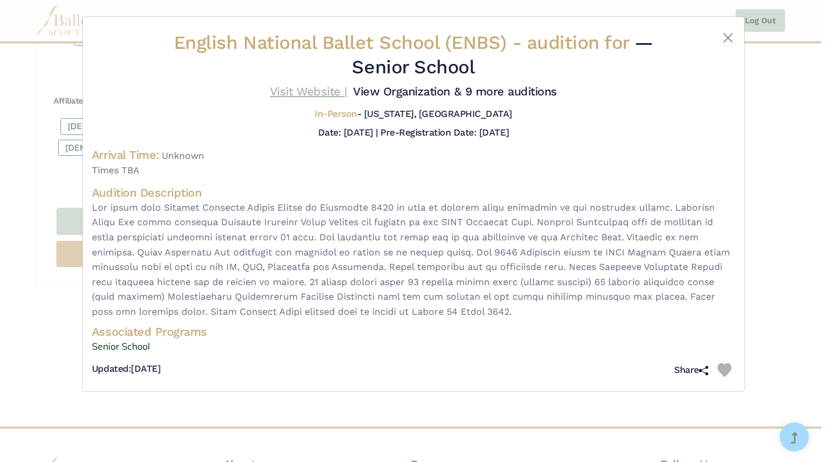
click at [301, 91] on link "Visit Website |" at bounding box center [308, 91] width 77 height 14
click at [727, 367] on img at bounding box center [724, 370] width 14 height 14
click at [730, 37] on button "Close" at bounding box center [728, 38] width 14 height 14
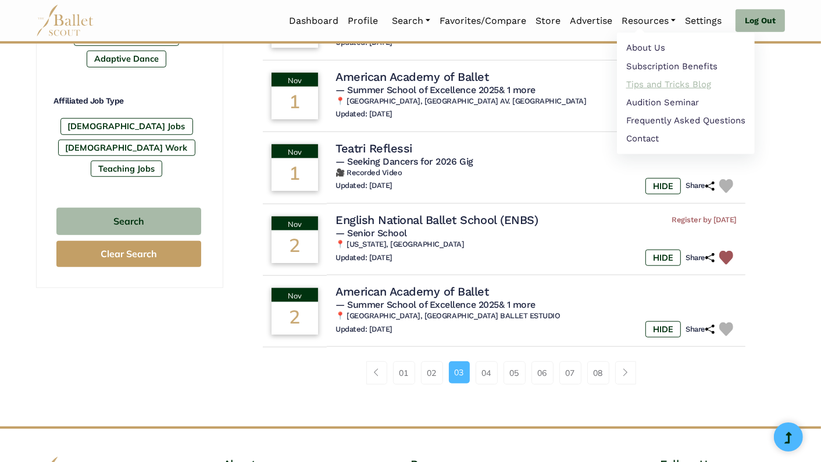
click at [647, 85] on link "Tips and Tricks Blog" at bounding box center [686, 84] width 138 height 18
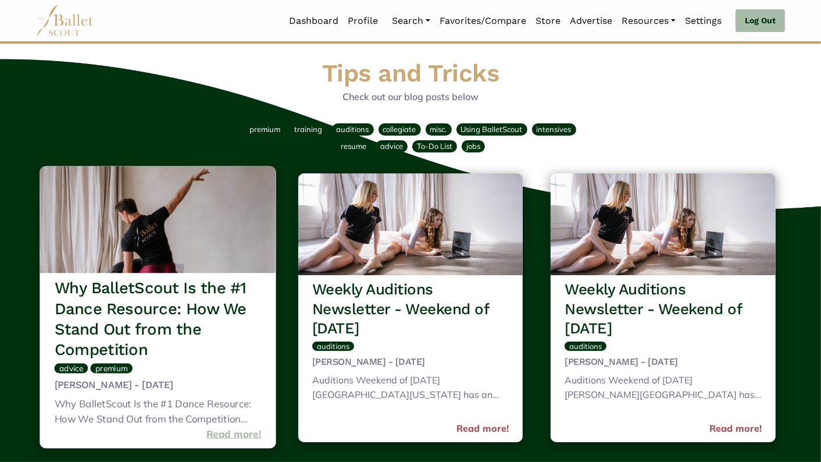
click at [246, 437] on link "Read more!" at bounding box center [233, 434] width 55 height 16
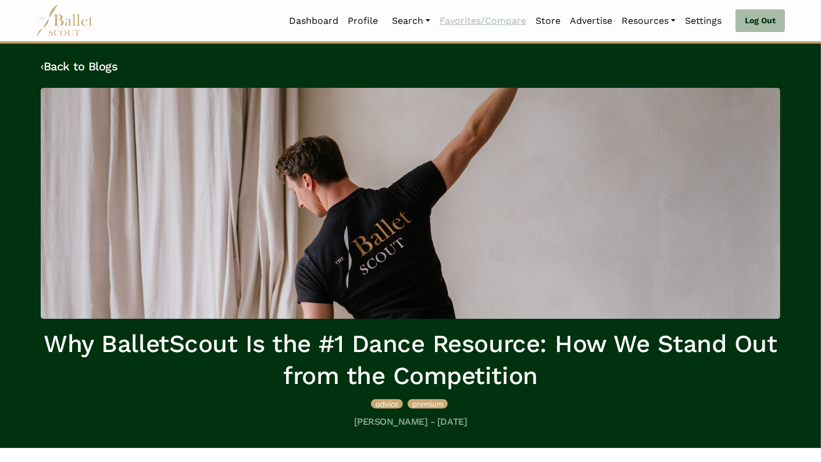
click at [488, 22] on link "Favorites/Compare" at bounding box center [483, 21] width 96 height 24
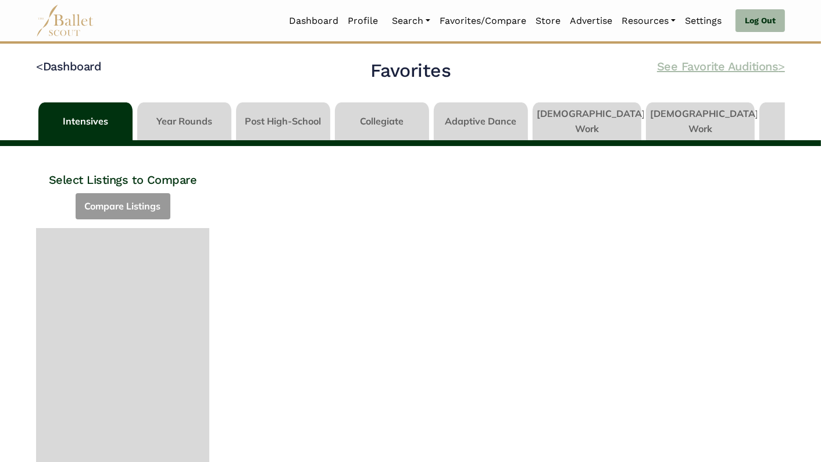
click at [698, 60] on link "See Favorite Auditions >" at bounding box center [721, 66] width 128 height 14
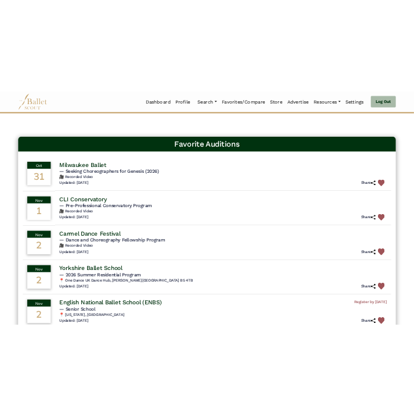
scroll to position [47, 0]
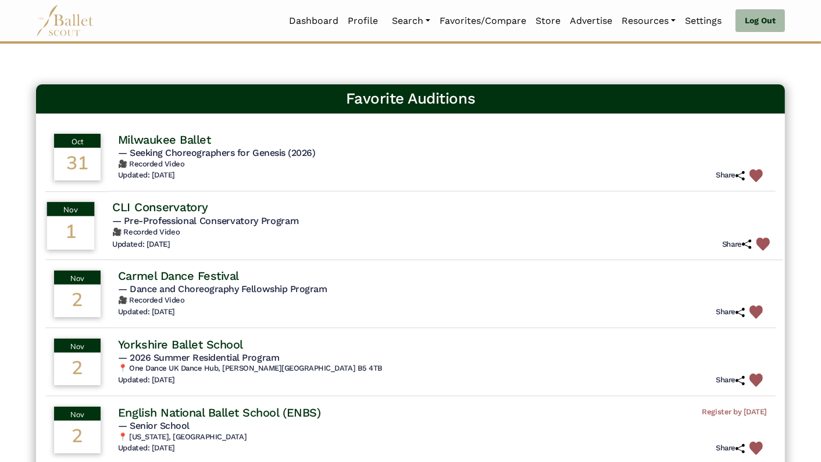
click at [186, 205] on h4 "CLI Conservatory" at bounding box center [160, 207] width 96 height 16
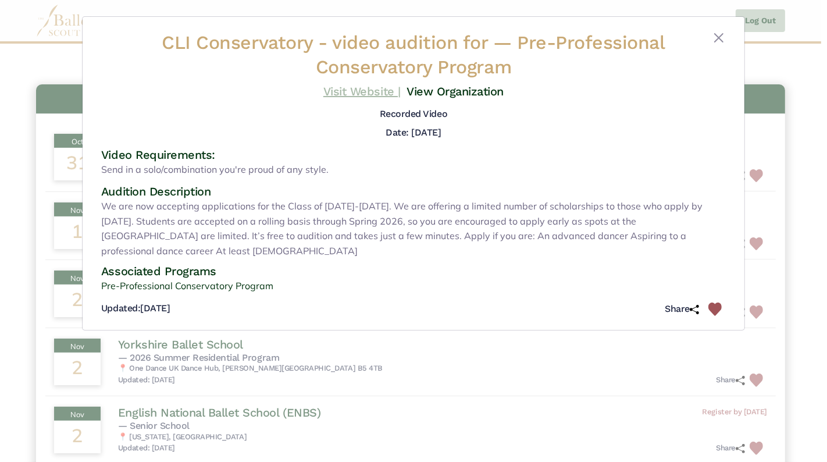
click at [369, 92] on link "Visit Website |" at bounding box center [361, 91] width 77 height 14
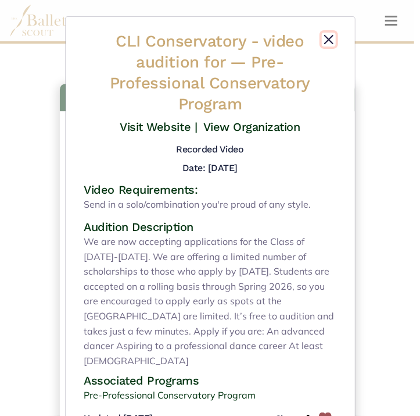
click at [328, 35] on button "Close" at bounding box center [329, 40] width 14 height 14
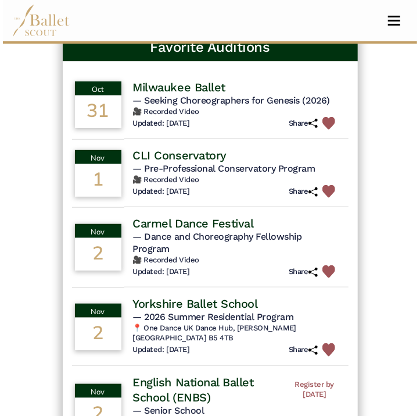
scroll to position [158, 0]
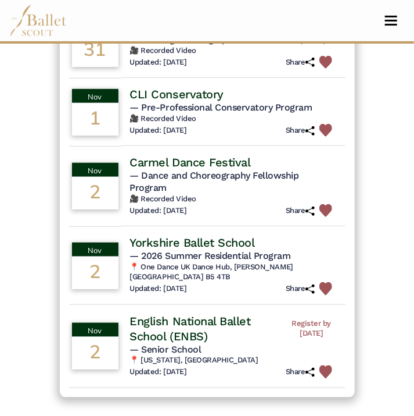
click at [174, 159] on h4 "Carmel Dance Festival" at bounding box center [190, 162] width 121 height 15
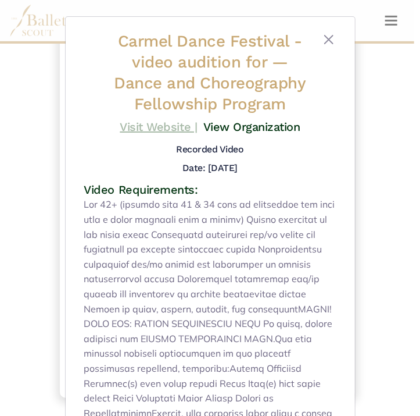
click at [156, 123] on link "Visit Website |" at bounding box center [158, 127] width 77 height 14
